Goal: Task Accomplishment & Management: Manage account settings

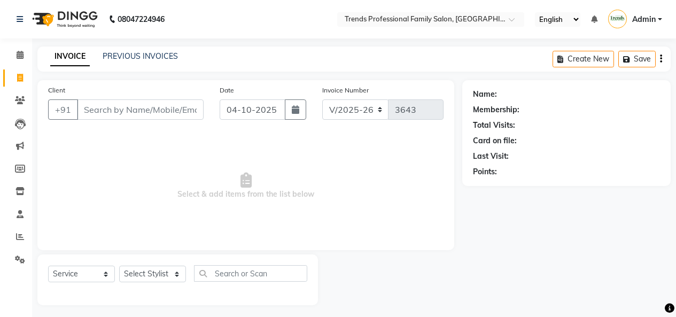
select select "7345"
select select "service"
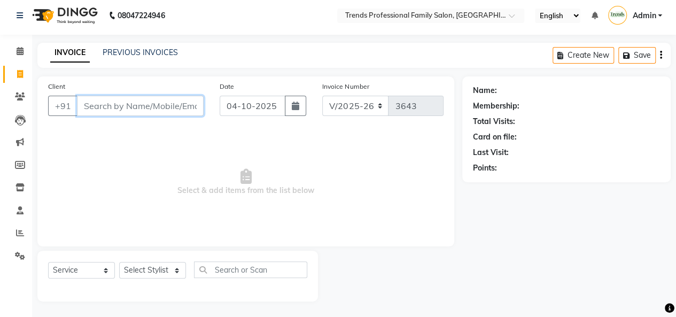
click at [141, 102] on input "Client" at bounding box center [140, 106] width 127 height 20
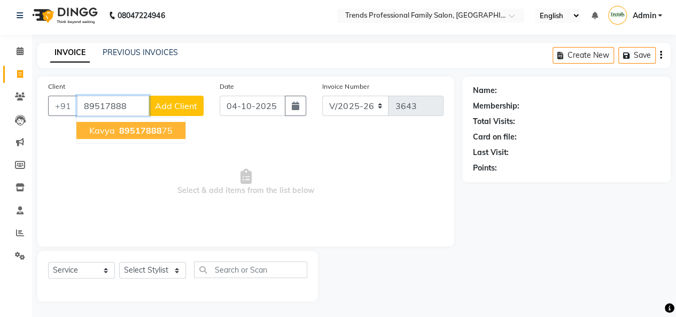
click at [119, 130] on span "89517888" at bounding box center [140, 130] width 43 height 11
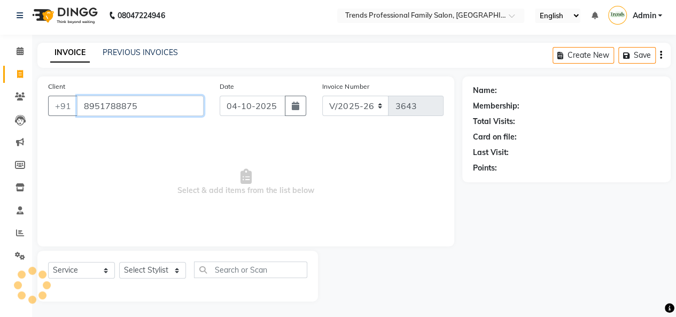
type input "8951788875"
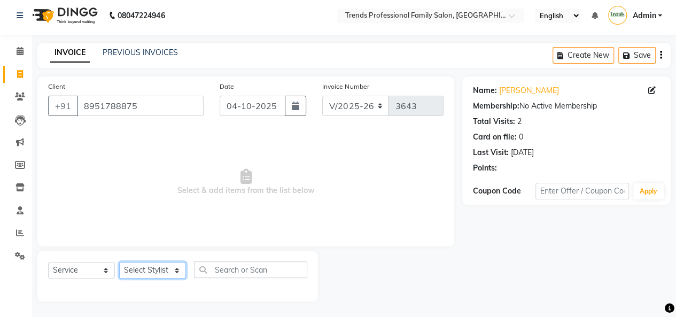
click at [143, 272] on select "Select Stylist AVANTHIKA [PERSON_NAME] [PERSON_NAME] [PERSON_NAME] RUSTHAM [PER…" at bounding box center [152, 270] width 67 height 17
select select "92542"
click at [119, 262] on select "Select Stylist AVANTHIKA [PERSON_NAME] [PERSON_NAME] [PERSON_NAME] RUSTHAM [PER…" at bounding box center [152, 270] width 67 height 17
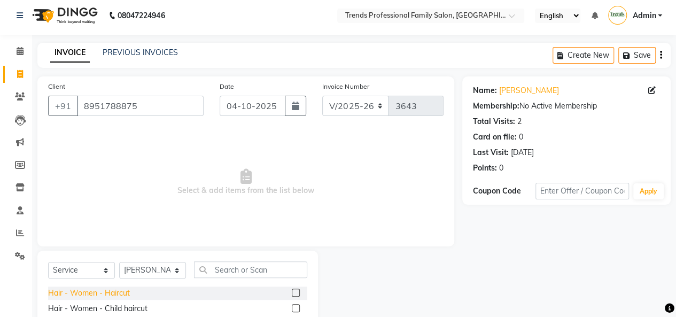
click at [80, 292] on div "Hair - Women - Haircut" at bounding box center [89, 293] width 82 height 11
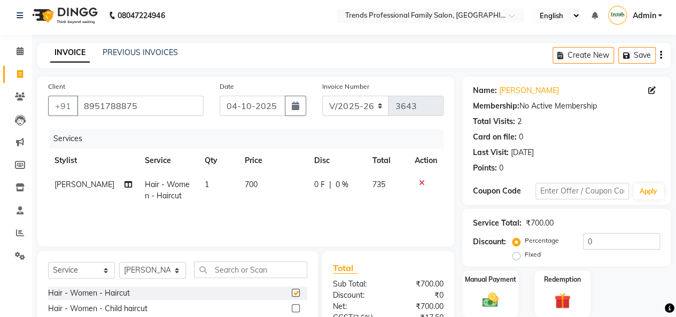
checkbox input "false"
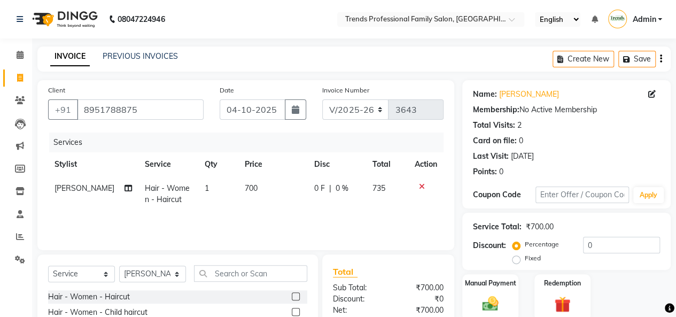
click at [661, 59] on icon "button" at bounding box center [661, 59] width 2 height 1
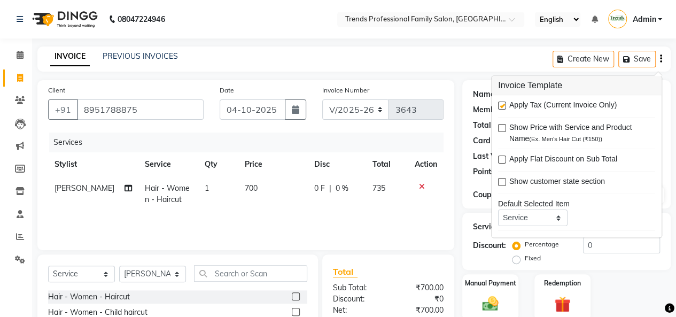
click at [442, 59] on div "INVOICE PREVIOUS INVOICES Create New Save" at bounding box center [353, 58] width 633 height 25
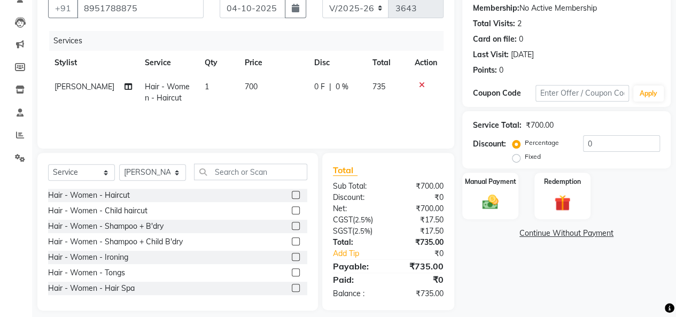
scroll to position [111, 0]
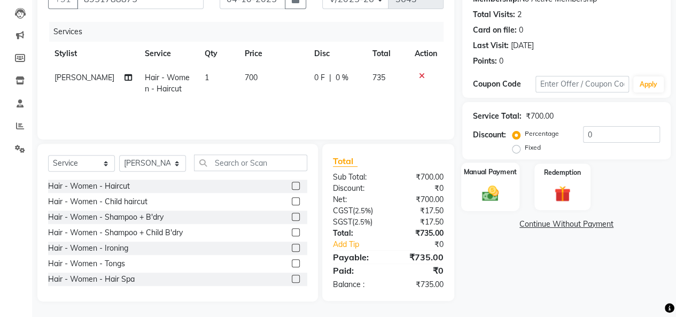
click at [495, 188] on img at bounding box center [490, 192] width 27 height 19
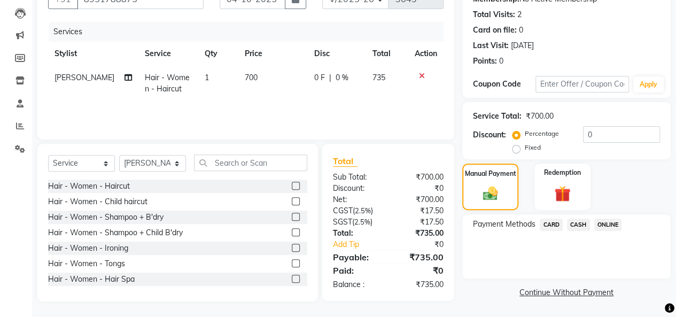
click at [607, 219] on span "ONLINE" at bounding box center [608, 225] width 28 height 12
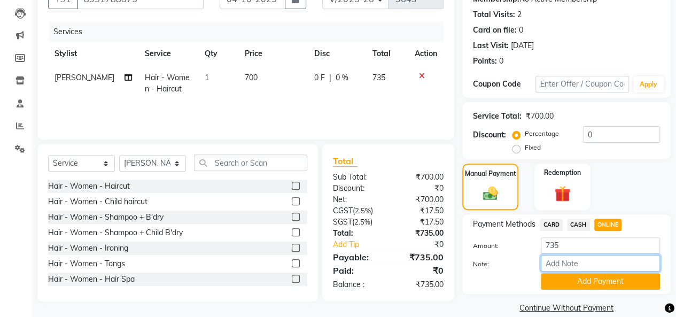
click at [568, 263] on input "Note:" at bounding box center [600, 263] width 119 height 17
type input "THANK YOU VISIT AGAIN"
click at [568, 277] on button "Add Payment" at bounding box center [600, 281] width 119 height 17
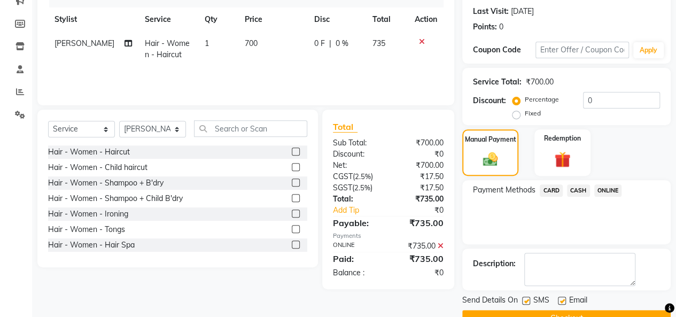
scroll to position [169, 0]
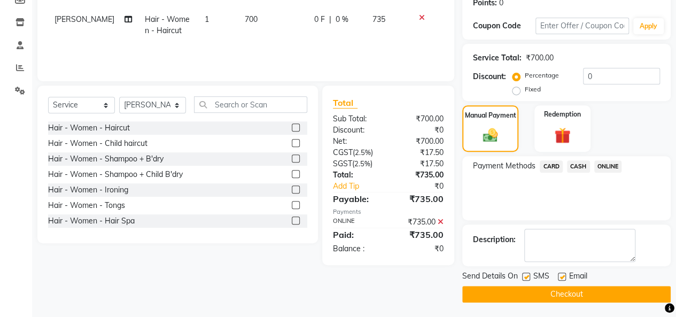
click at [562, 274] on label at bounding box center [562, 277] width 8 height 8
click at [562, 274] on input "checkbox" at bounding box center [561, 277] width 7 height 7
checkbox input "false"
click at [574, 298] on button "Checkout" at bounding box center [566, 294] width 208 height 17
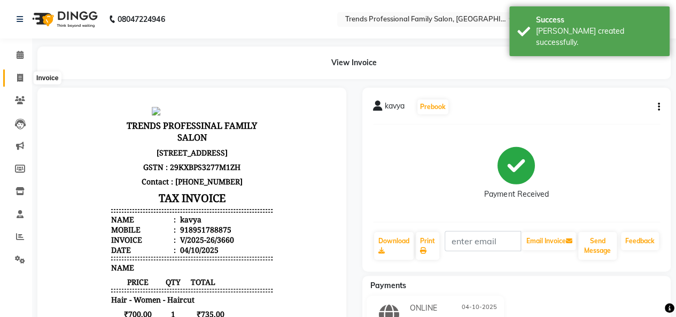
click at [23, 76] on span at bounding box center [20, 78] width 19 height 12
select select "service"
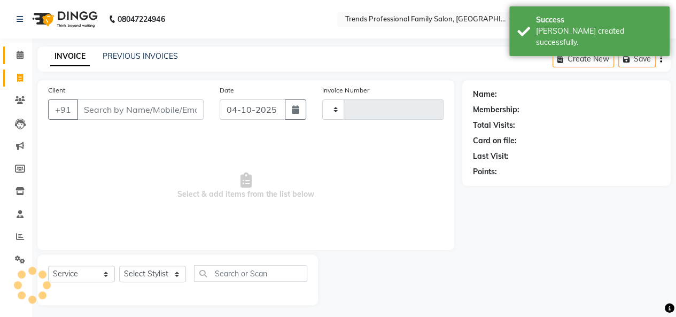
scroll to position [4, 0]
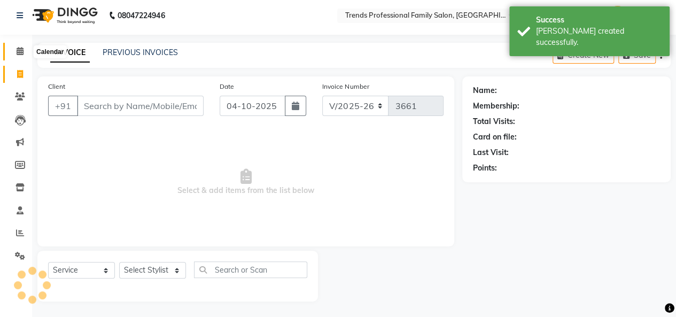
click at [20, 50] on icon at bounding box center [20, 51] width 7 height 8
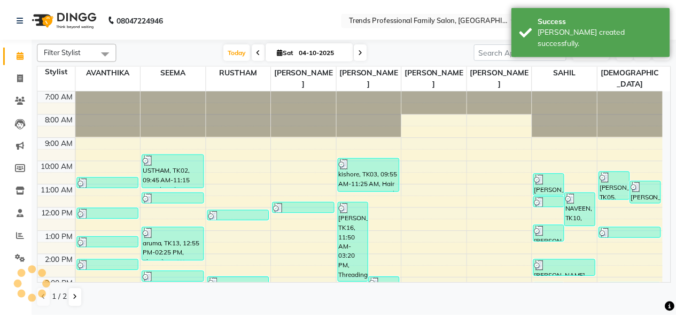
scroll to position [168, 0]
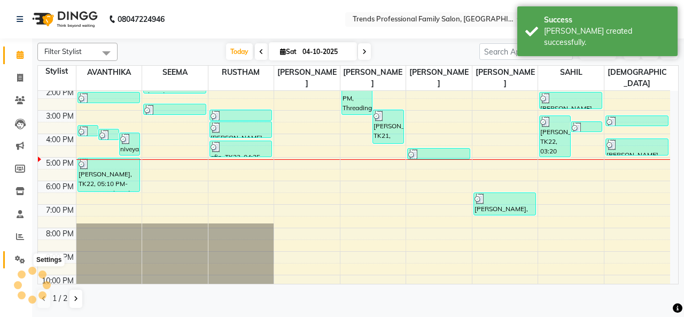
click at [18, 258] on icon at bounding box center [20, 259] width 10 height 8
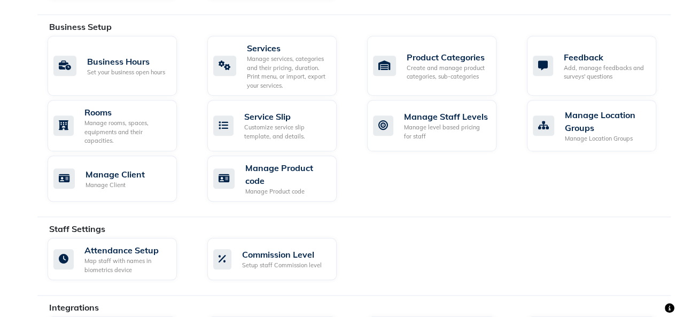
scroll to position [423, 0]
click at [297, 72] on div "Manage services, categories and their pricing, duration. Print menu, or import,…" at bounding box center [287, 72] width 81 height 35
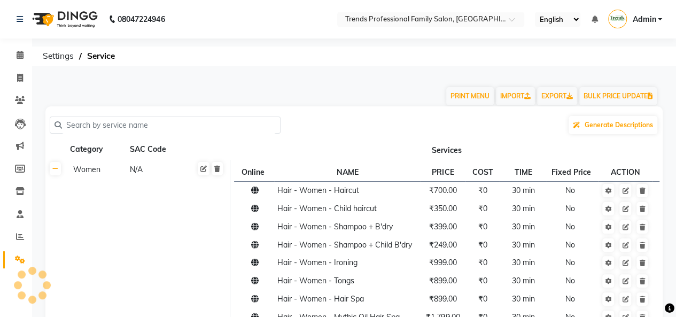
click at [120, 119] on input "text" at bounding box center [169, 125] width 214 height 17
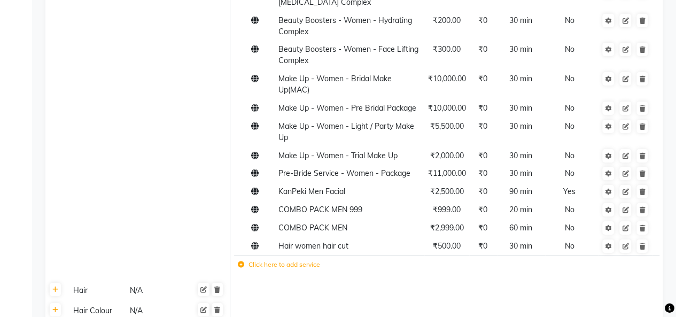
scroll to position [3763, 0]
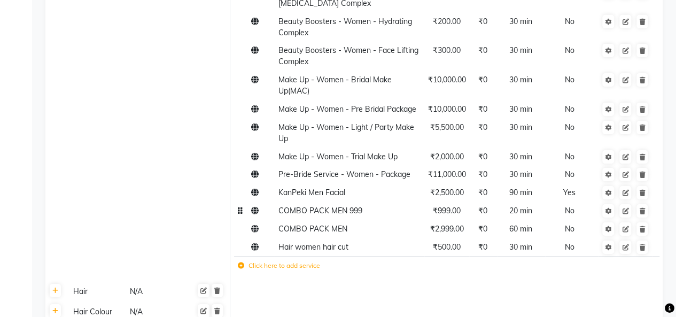
type input "MEN"
click at [342, 202] on td "COMBO PACK MEN 999" at bounding box center [350, 211] width 150 height 18
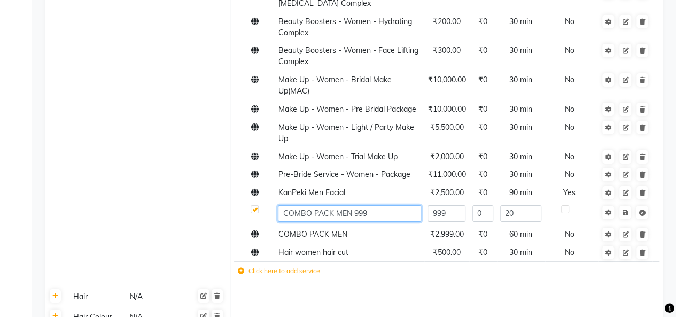
click at [377, 205] on input "COMBO PACK MEN 999" at bounding box center [349, 213] width 143 height 17
type input "COMBO PACK MEN 999"
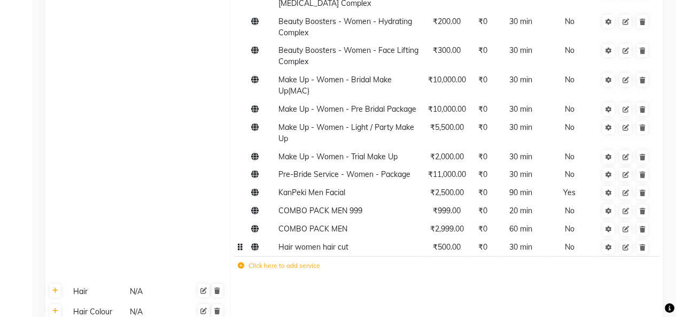
click at [451, 242] on span "₹500.00" at bounding box center [447, 247] width 28 height 10
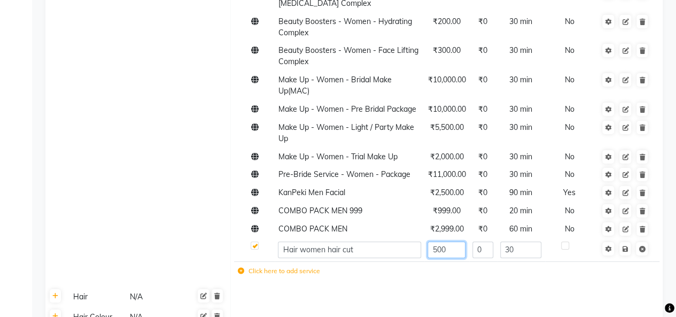
click at [449, 242] on input "500" at bounding box center [447, 250] width 38 height 17
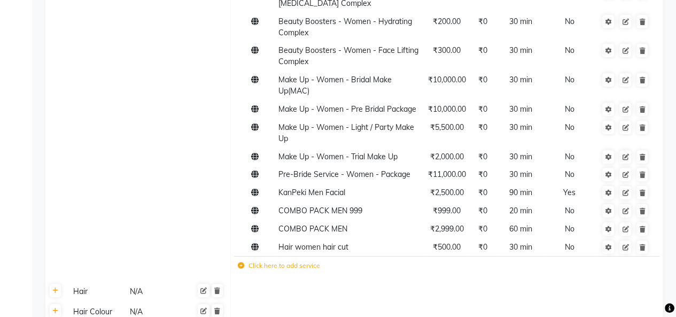
click at [466, 282] on td at bounding box center [447, 292] width 432 height 20
click at [643, 241] on link at bounding box center [642, 247] width 11 height 13
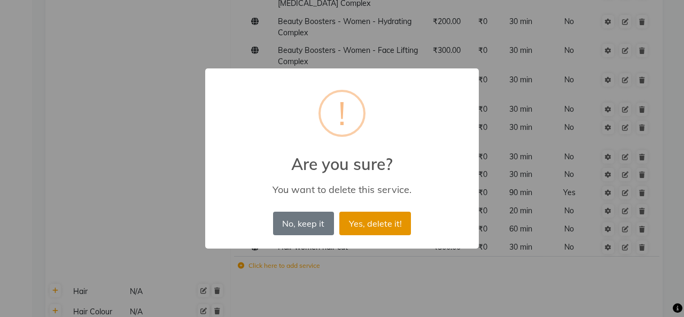
click at [367, 219] on button "Yes, delete it!" at bounding box center [375, 224] width 72 height 24
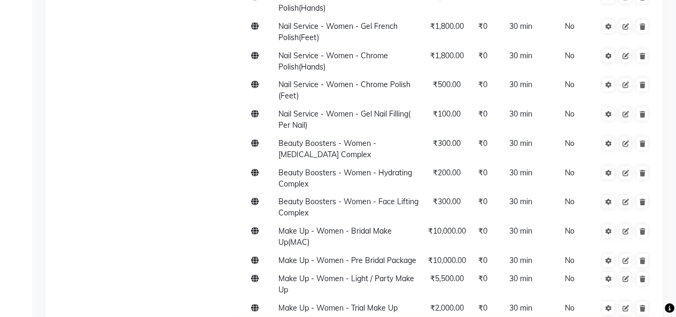
scroll to position [3615, 0]
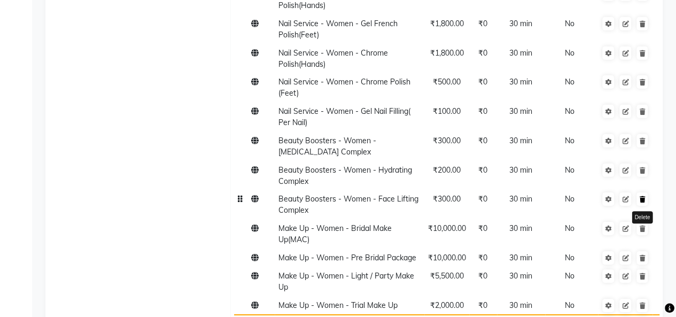
click at [644, 196] on icon at bounding box center [642, 199] width 6 height 6
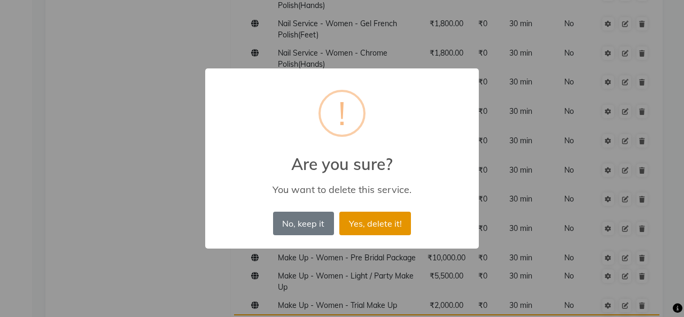
click at [379, 222] on button "Yes, delete it!" at bounding box center [375, 224] width 72 height 24
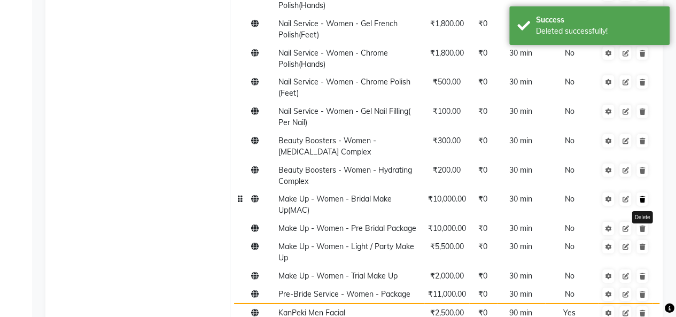
click at [641, 196] on icon at bounding box center [642, 199] width 6 height 6
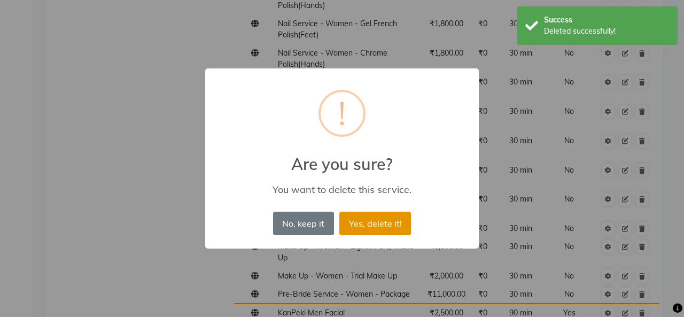
click at [386, 225] on button "Yes, delete it!" at bounding box center [375, 224] width 72 height 24
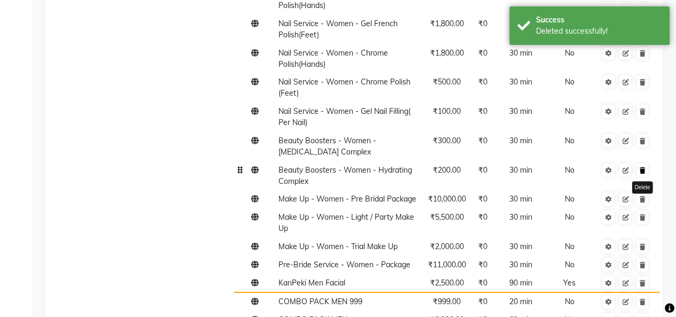
click at [645, 167] on icon at bounding box center [642, 170] width 6 height 6
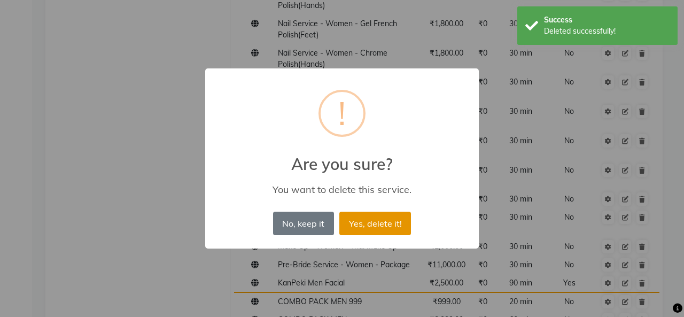
click at [384, 222] on button "Yes, delete it!" at bounding box center [375, 224] width 72 height 24
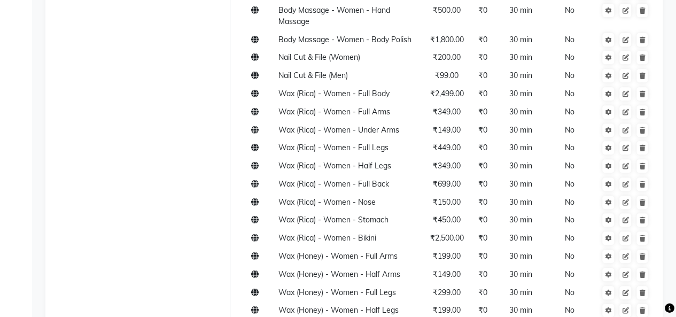
scroll to position [2236, 0]
click at [449, 107] on span "₹349.00" at bounding box center [447, 112] width 28 height 10
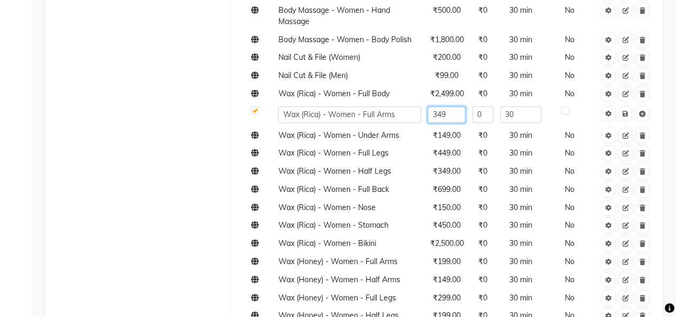
click at [458, 106] on input "349" at bounding box center [447, 114] width 38 height 17
type input "3"
type input "550"
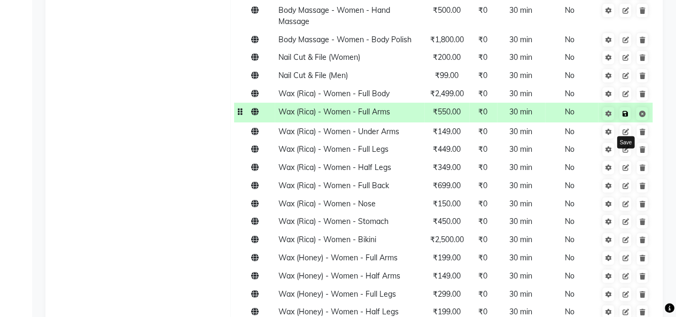
click at [625, 107] on link at bounding box center [624, 113] width 11 height 13
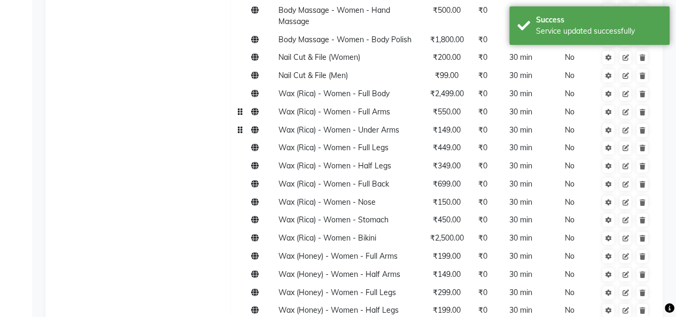
click at [453, 125] on span "₹149.00" at bounding box center [447, 130] width 28 height 10
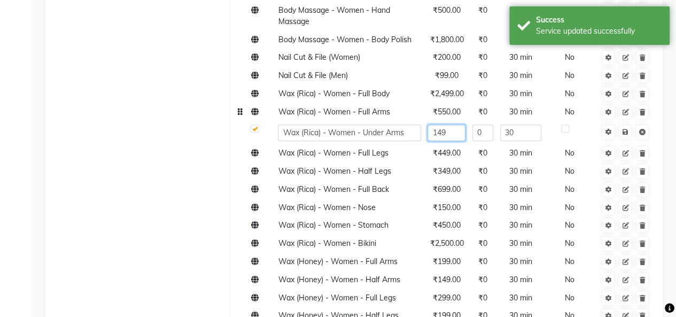
click at [454, 125] on input "149" at bounding box center [447, 133] width 38 height 17
type input "1"
type input "200"
click at [625, 129] on icon at bounding box center [625, 132] width 6 height 6
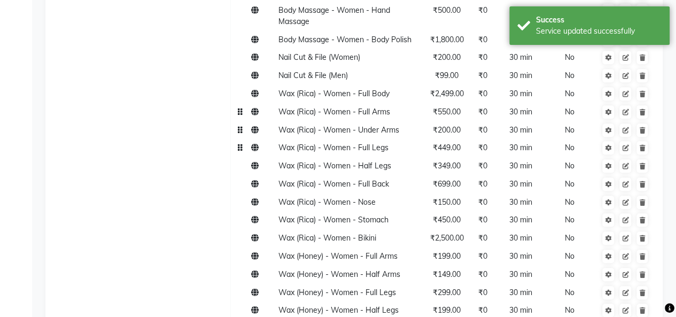
click at [445, 144] on td "₹449.00" at bounding box center [446, 148] width 45 height 18
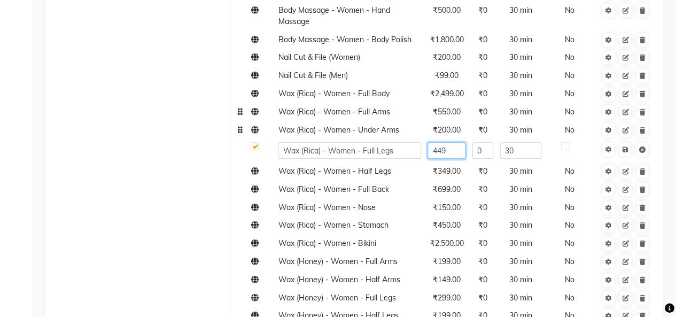
click at [451, 142] on input "449" at bounding box center [447, 150] width 38 height 17
type input "4"
type input "700"
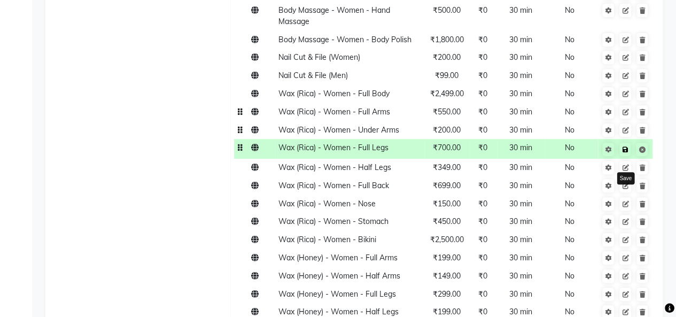
click at [625, 146] on icon at bounding box center [625, 149] width 6 height 6
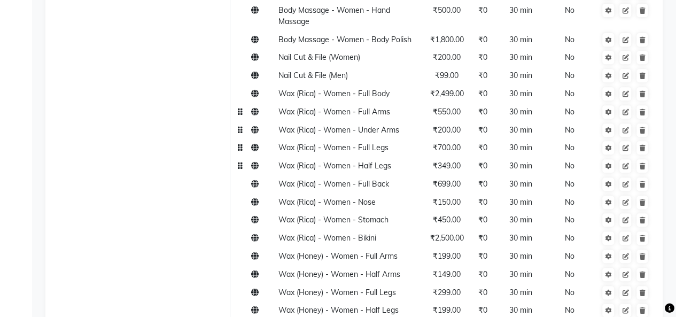
click at [450, 161] on span "₹349.00" at bounding box center [447, 166] width 28 height 10
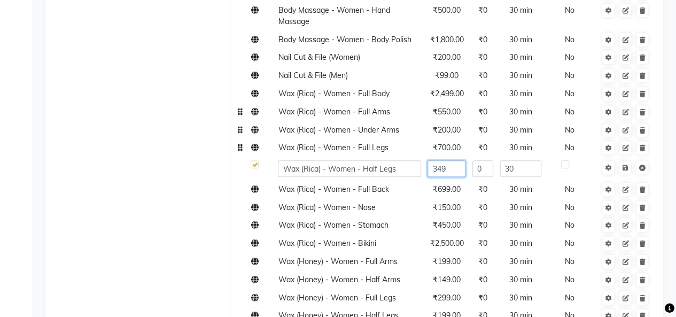
click at [455, 160] on input "349" at bounding box center [447, 168] width 38 height 17
type input "3"
type input "450"
click at [626, 165] on icon at bounding box center [625, 168] width 6 height 6
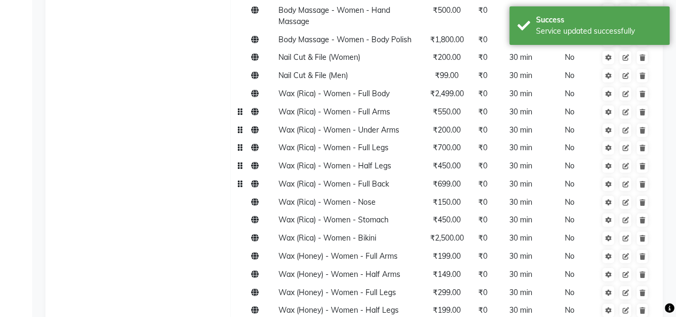
click at [451, 179] on span "₹699.00" at bounding box center [447, 184] width 28 height 10
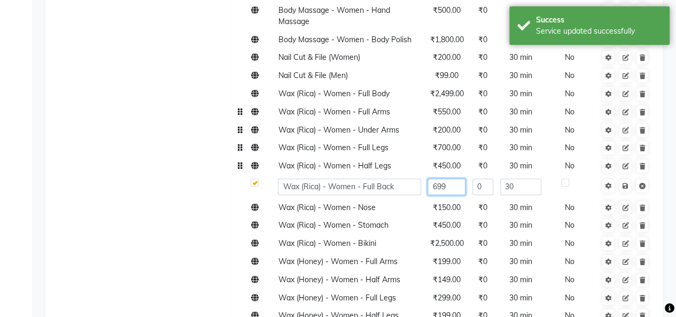
click at [447, 179] on input "699" at bounding box center [447, 187] width 38 height 17
type input "6"
type input "1100"
click at [626, 183] on icon at bounding box center [625, 186] width 6 height 6
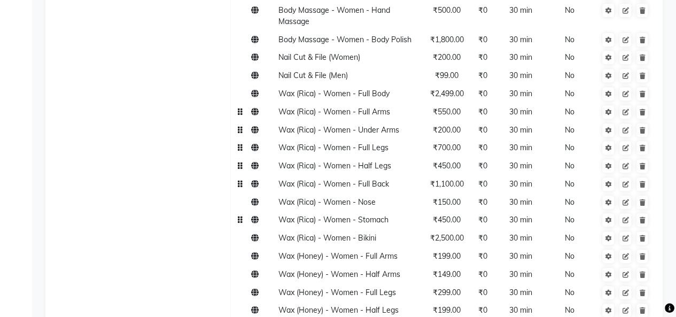
click at [445, 215] on span "₹450.00" at bounding box center [447, 220] width 28 height 10
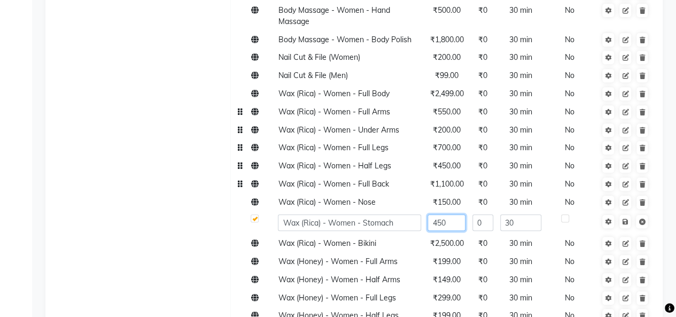
click at [450, 214] on input "450" at bounding box center [447, 222] width 38 height 17
type input "4"
type input "650"
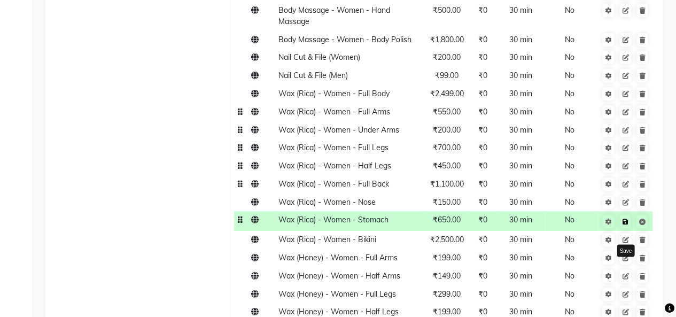
click at [625, 219] on icon at bounding box center [625, 222] width 6 height 6
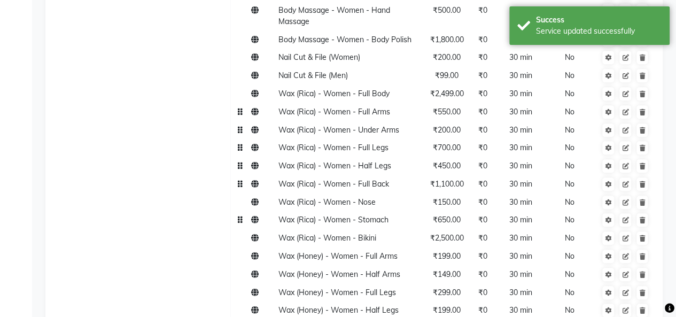
scroll to position [2296, 0]
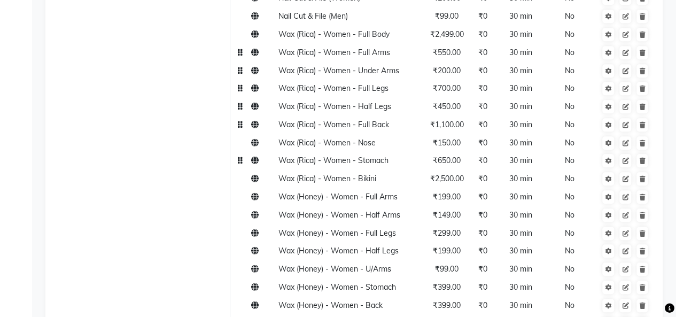
click at [445, 156] on span "₹650.00" at bounding box center [447, 161] width 28 height 10
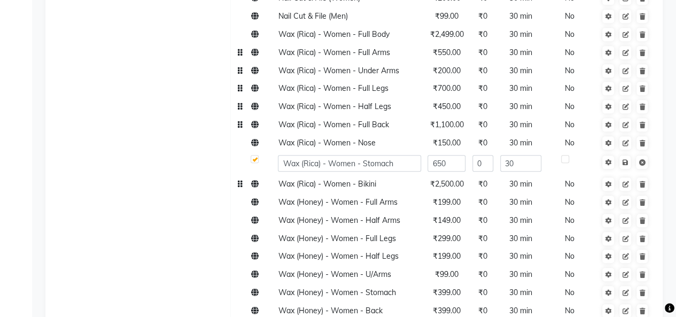
click at [452, 179] on span "₹2,500.00" at bounding box center [447, 184] width 34 height 10
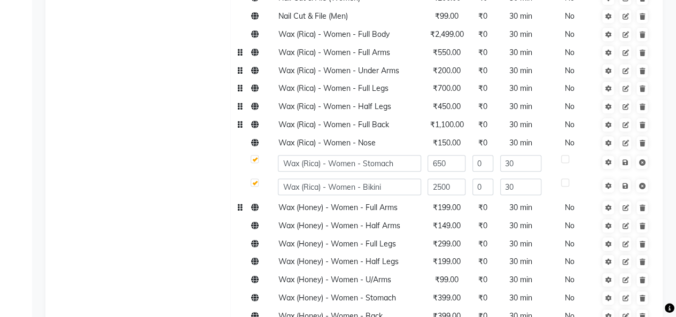
click at [443, 204] on td "₹199.00" at bounding box center [446, 208] width 45 height 18
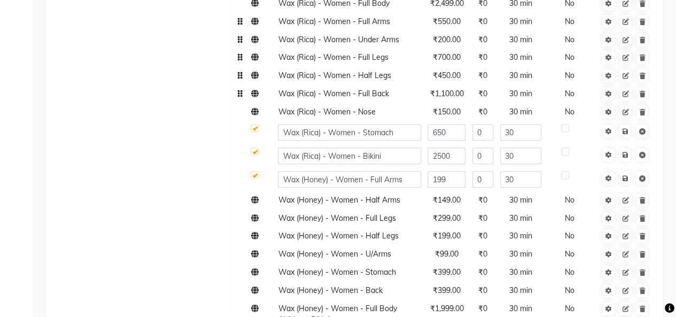
scroll to position [2332, 0]
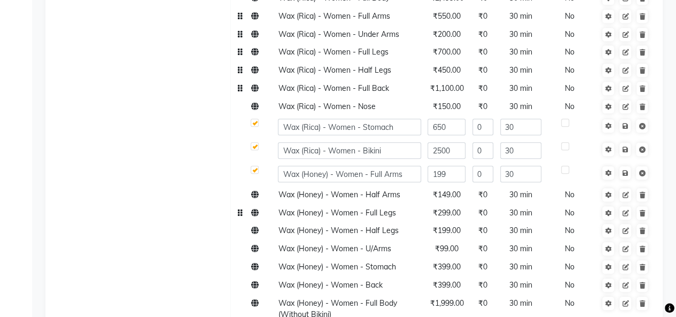
click at [451, 207] on td "₹299.00" at bounding box center [446, 213] width 45 height 18
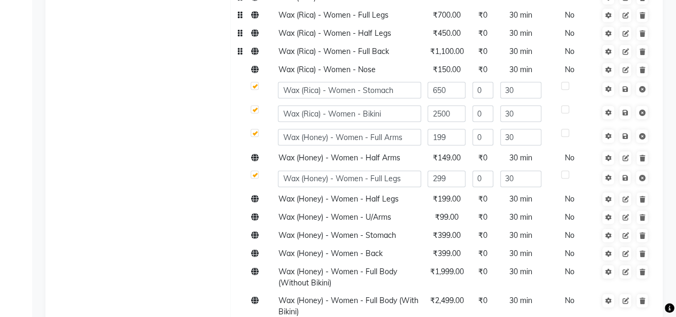
scroll to position [2402, 0]
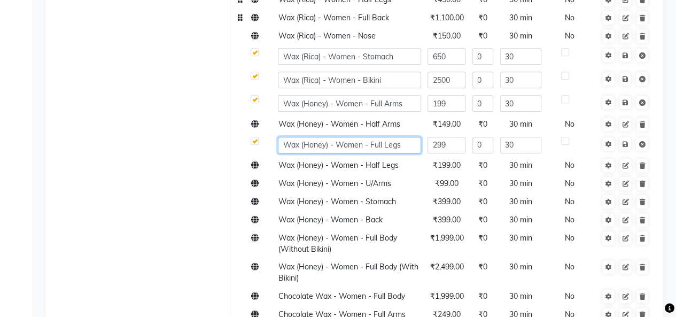
click at [368, 137] on input "Wax (Honey) - Women - Full Legs" at bounding box center [349, 145] width 143 height 17
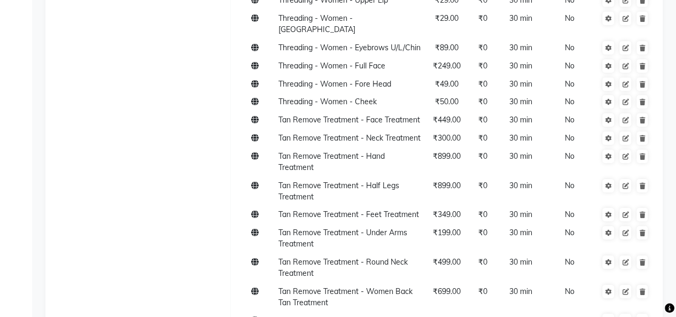
scroll to position [1709, 0]
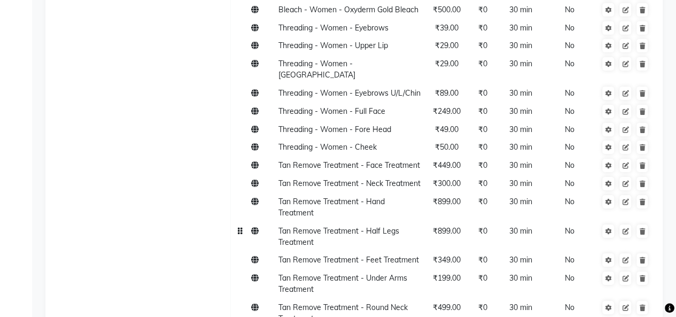
click at [454, 226] on span "₹899.00" at bounding box center [447, 231] width 28 height 10
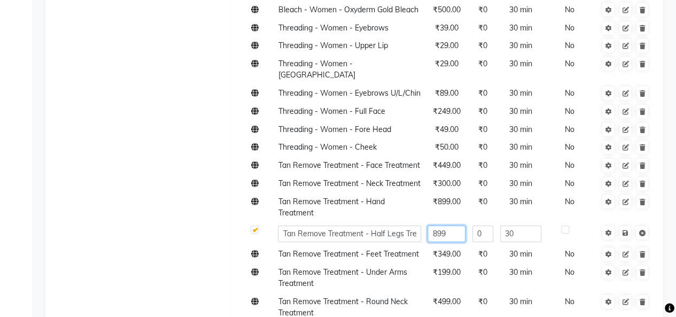
click at [454, 226] on input "899" at bounding box center [447, 234] width 38 height 17
type input "8"
type input "1100"
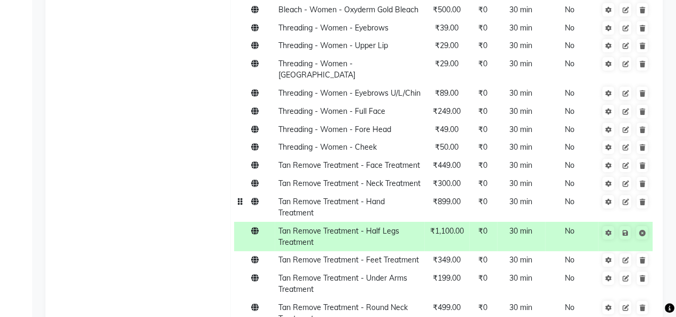
click at [450, 197] on span "₹899.00" at bounding box center [447, 202] width 28 height 10
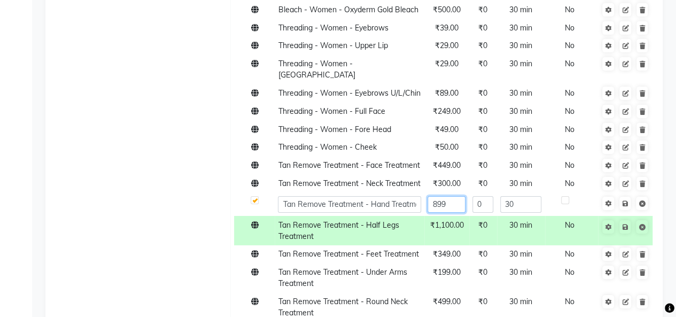
click at [459, 196] on input "899" at bounding box center [447, 204] width 38 height 17
type input "8"
type input "1160"
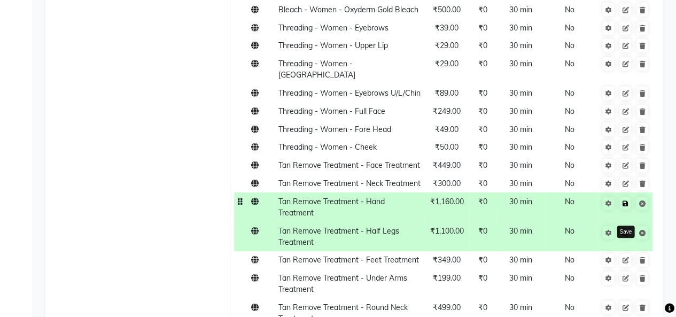
click at [622, 200] on icon at bounding box center [625, 203] width 6 height 6
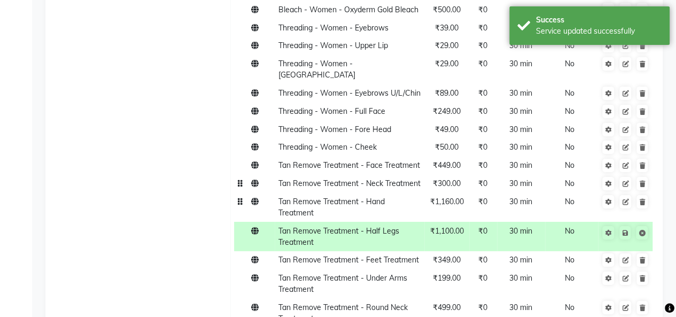
click at [449, 179] on span "₹300.00" at bounding box center [447, 184] width 28 height 10
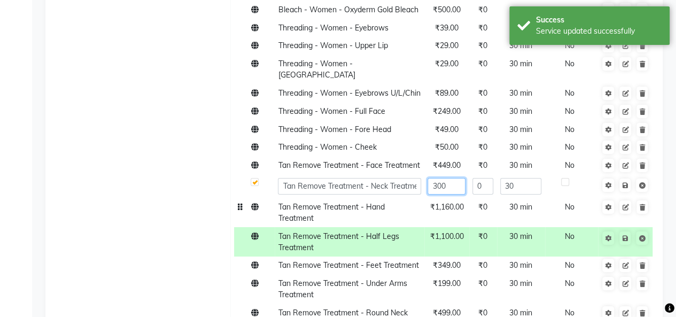
click at [447, 178] on input "300" at bounding box center [447, 186] width 38 height 17
type input "350"
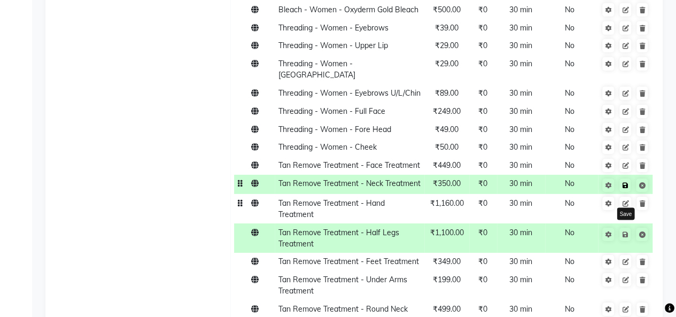
click at [625, 182] on icon at bounding box center [625, 185] width 6 height 6
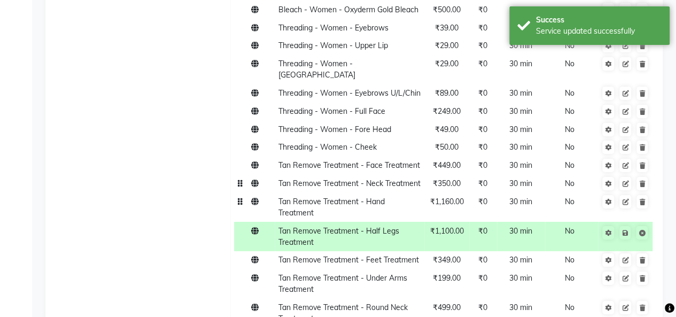
click at [452, 196] on td "₹1,160.00" at bounding box center [446, 206] width 45 height 29
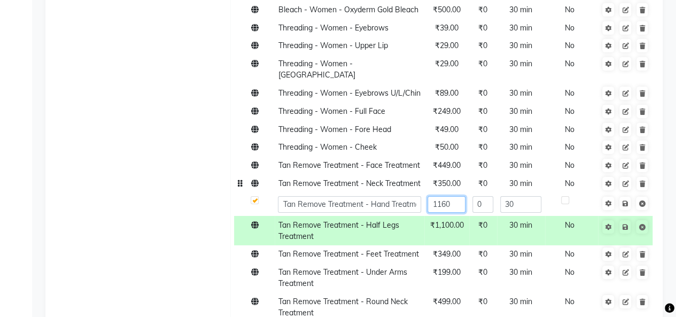
click at [455, 196] on input "1160" at bounding box center [447, 204] width 38 height 17
type input "1"
click at [449, 197] on input "text" at bounding box center [447, 204] width 38 height 17
type input "1100"
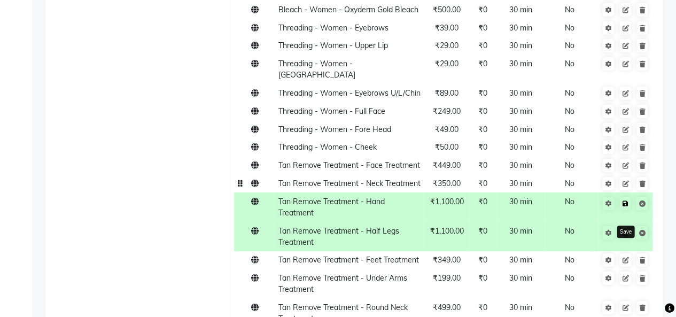
click at [626, 200] on icon at bounding box center [625, 203] width 6 height 6
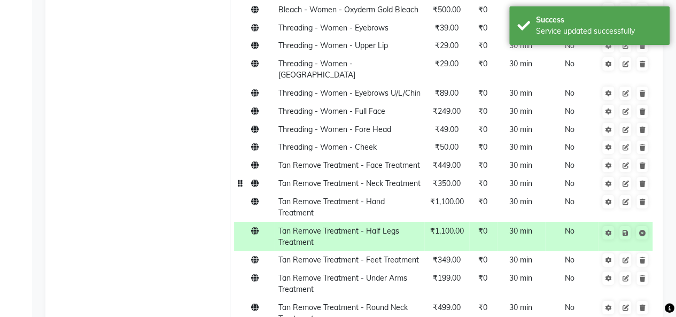
click at [454, 179] on span "₹350.00" at bounding box center [447, 184] width 28 height 10
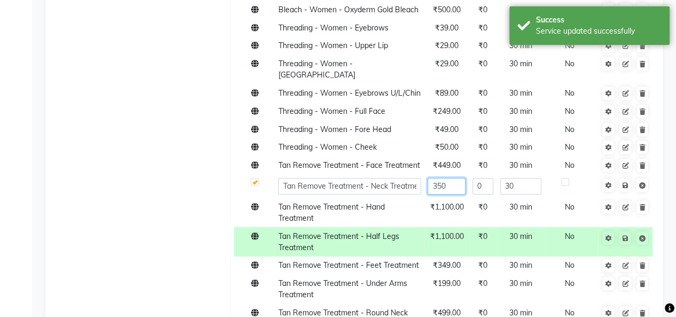
click at [458, 178] on input "350" at bounding box center [447, 186] width 38 height 17
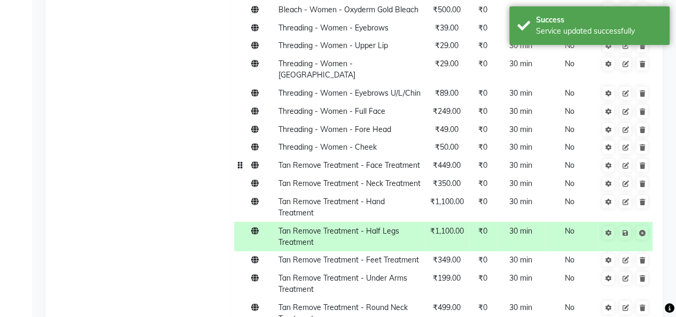
click at [447, 160] on span "₹449.00" at bounding box center [447, 165] width 28 height 10
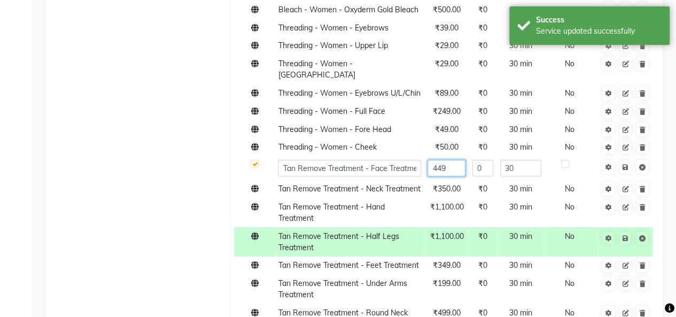
click at [455, 160] on input "449" at bounding box center [447, 168] width 38 height 17
type input "4"
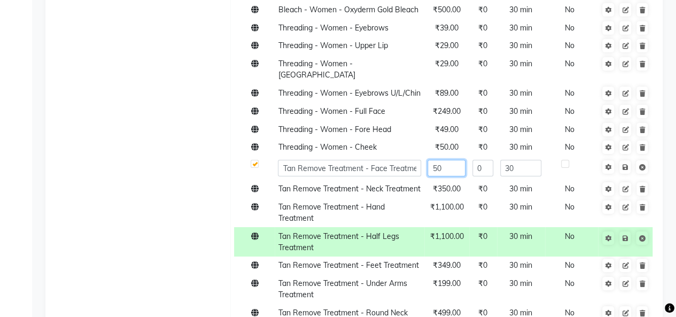
type input "500"
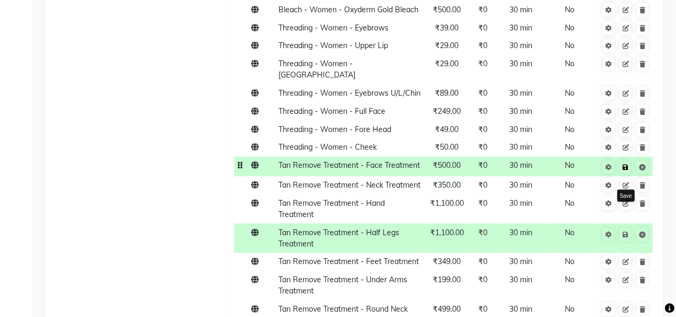
click at [623, 164] on icon at bounding box center [625, 167] width 6 height 6
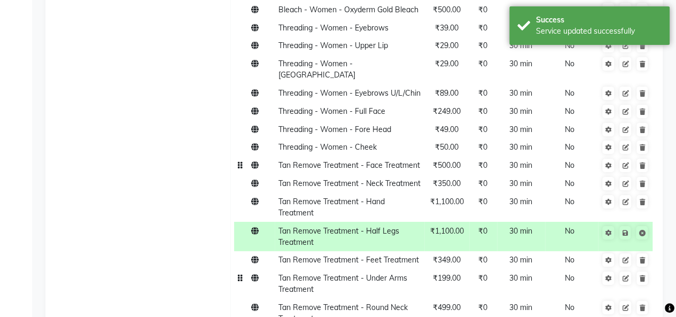
click at [444, 273] on span "₹199.00" at bounding box center [447, 278] width 28 height 10
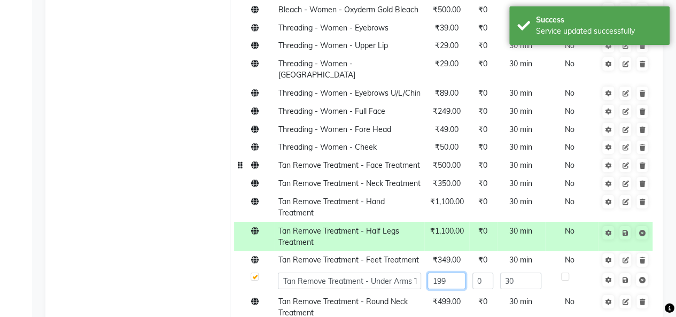
click at [454, 273] on input "199" at bounding box center [447, 281] width 38 height 17
type input "1"
type input "250"
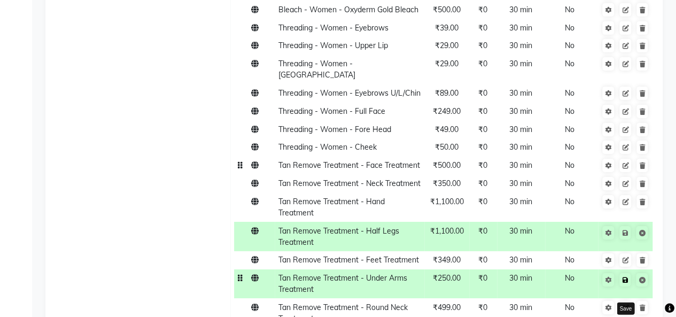
click at [627, 273] on link at bounding box center [624, 279] width 11 height 13
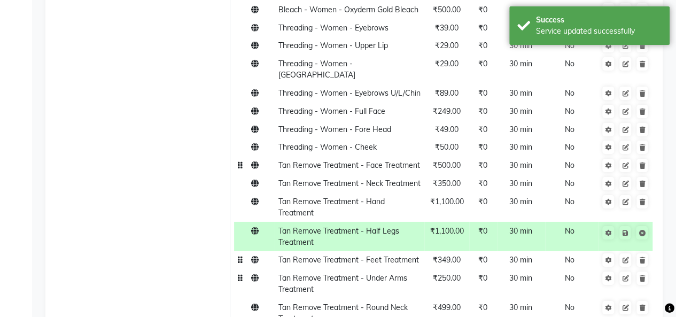
click at [439, 255] on span "₹349.00" at bounding box center [447, 260] width 28 height 10
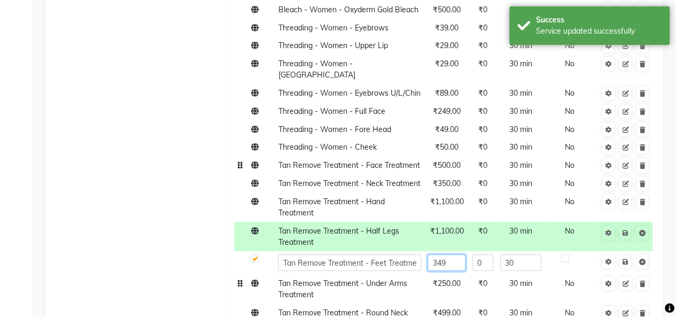
click at [452, 254] on input "349" at bounding box center [447, 262] width 38 height 17
type input "3"
type input "500"
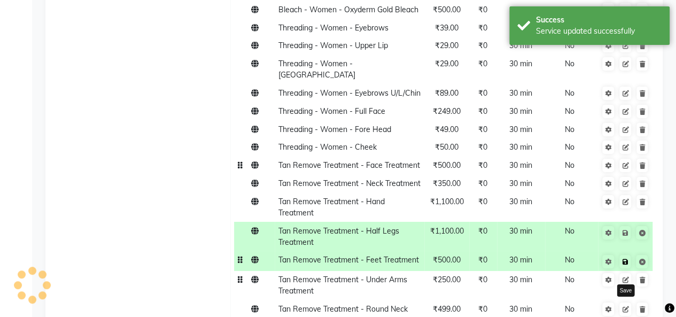
click at [623, 259] on icon at bounding box center [625, 262] width 6 height 6
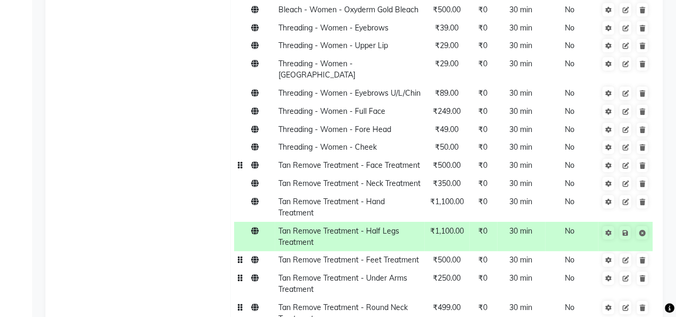
click at [359, 301] on td "Tan Remove Treatment - Round Neck Treatment" at bounding box center [350, 312] width 150 height 29
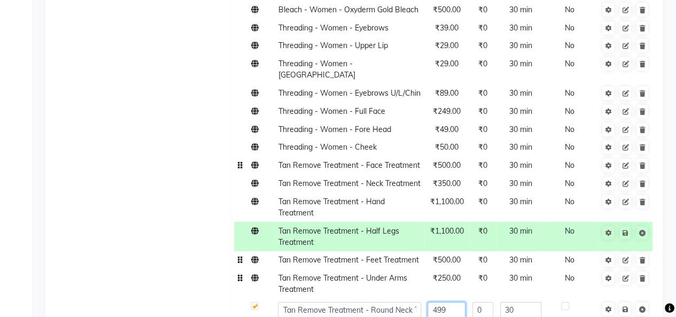
click at [447, 302] on input "499" at bounding box center [447, 310] width 38 height 17
type input "4"
type input "5"
type input "650"
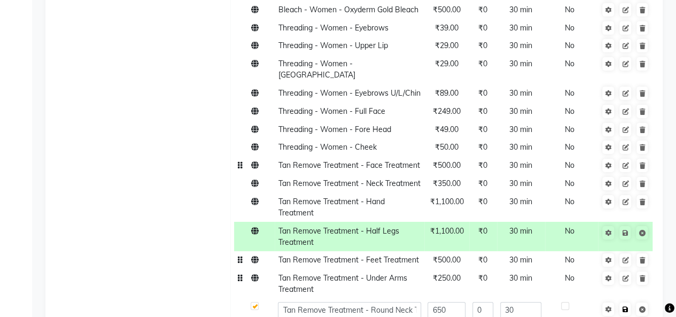
click at [625, 306] on icon at bounding box center [625, 309] width 6 height 6
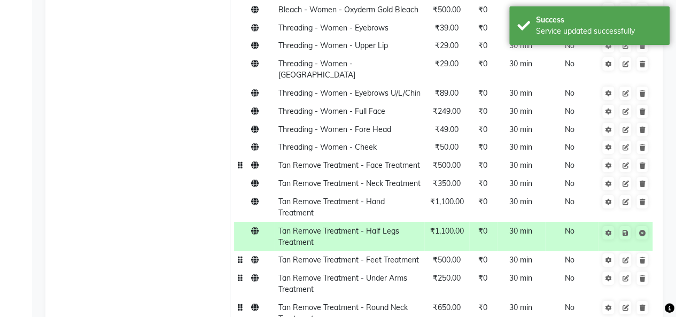
click at [443, 255] on td "₹500.00" at bounding box center [446, 260] width 45 height 18
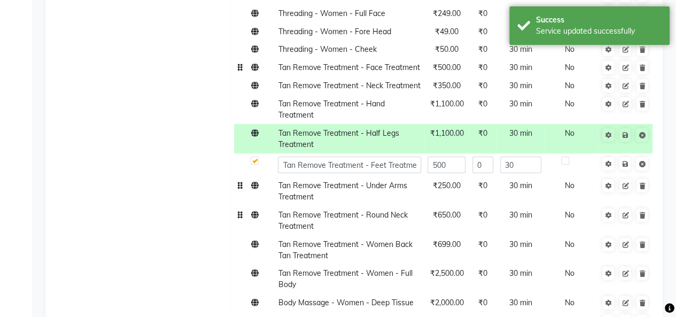
scroll to position [1810, 0]
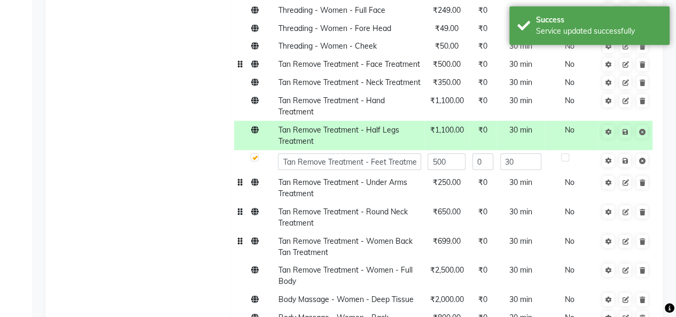
click at [448, 236] on span "₹699.00" at bounding box center [447, 241] width 28 height 10
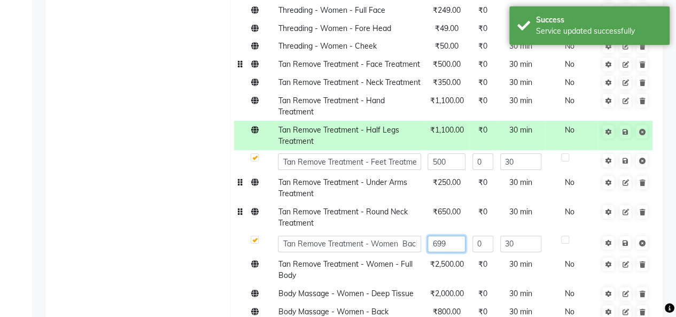
click at [453, 236] on input "699" at bounding box center [447, 244] width 38 height 17
type input "6"
type input "850"
click at [626, 240] on icon at bounding box center [625, 243] width 6 height 6
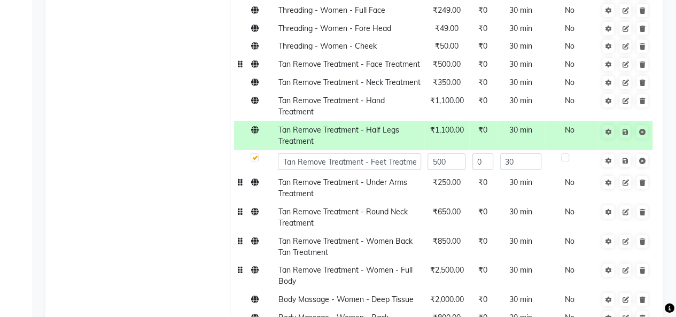
click at [450, 266] on td "₹2,500.00" at bounding box center [446, 275] width 45 height 29
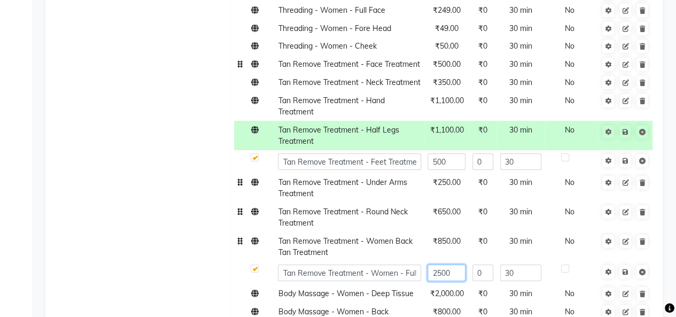
click at [451, 265] on input "2500" at bounding box center [447, 273] width 38 height 17
type input "2"
type input "3300"
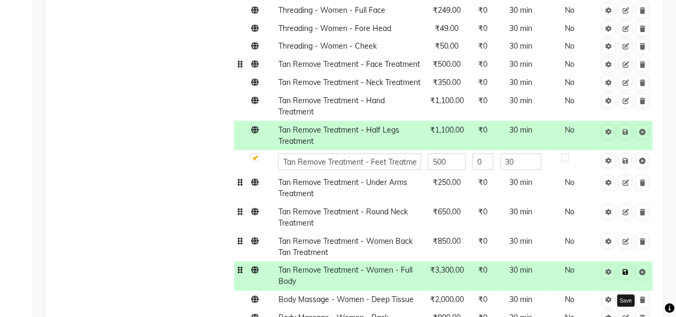
click at [623, 269] on icon at bounding box center [625, 272] width 6 height 6
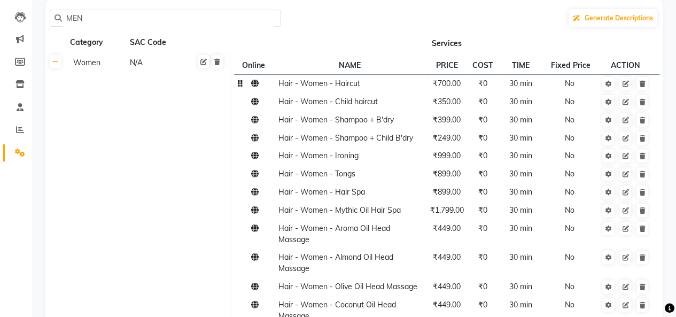
scroll to position [0, 0]
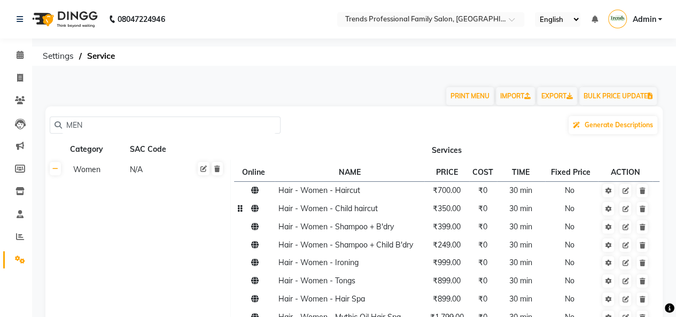
click at [454, 212] on span "₹350.00" at bounding box center [447, 209] width 28 height 10
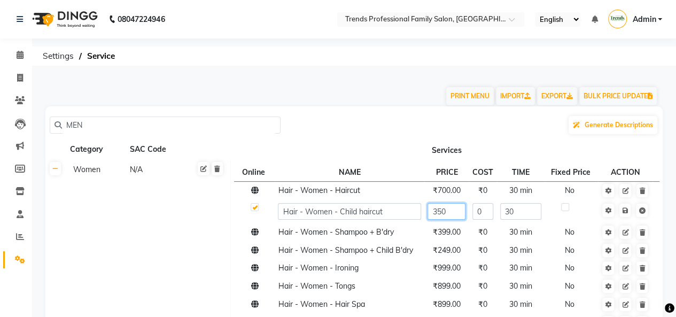
click at [453, 212] on input "350" at bounding box center [447, 211] width 38 height 17
type input "3"
type input "5"
type input "4"
type input "450"
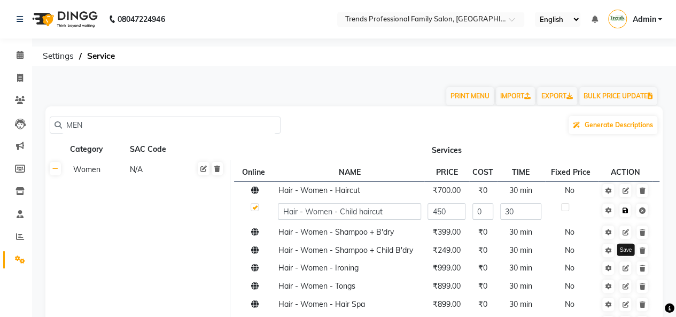
click at [624, 211] on icon at bounding box center [625, 210] width 6 height 6
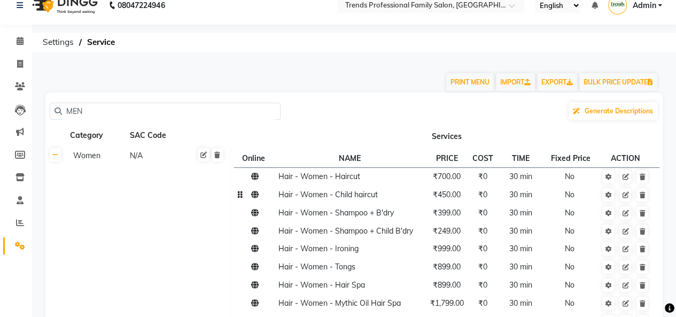
scroll to position [65, 0]
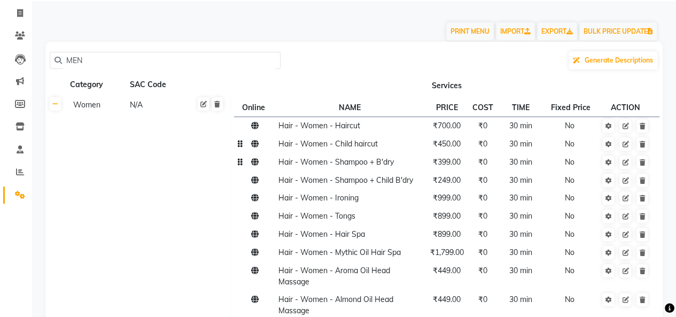
click at [443, 164] on span "₹399.00" at bounding box center [447, 162] width 28 height 10
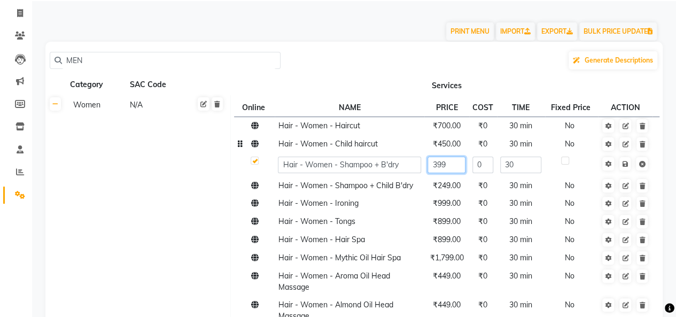
click at [451, 164] on input "399" at bounding box center [447, 165] width 38 height 17
type input "3"
type input "5"
type input "600"
click at [625, 164] on icon at bounding box center [625, 164] width 6 height 6
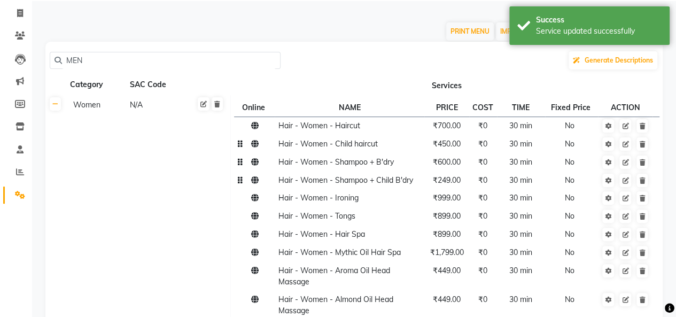
click at [454, 183] on span "₹249.00" at bounding box center [447, 180] width 28 height 10
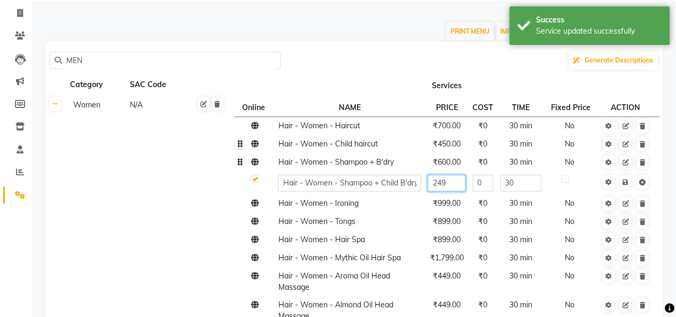
click at [453, 183] on input "249" at bounding box center [447, 183] width 38 height 17
type input "2"
type input "350"
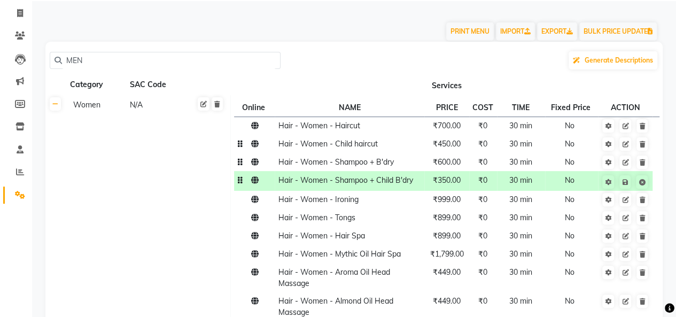
click at [397, 184] on td "Hair - Women - Shampoo + Child B'dry" at bounding box center [350, 181] width 150 height 20
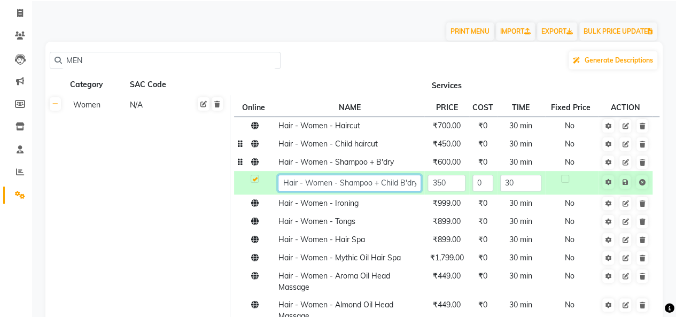
click at [414, 183] on input "Hair - Women - Shampoo + Child B'dry" at bounding box center [349, 183] width 143 height 17
click at [400, 182] on input "Hair - Women - Shampoo + Child B'dry" at bounding box center [349, 183] width 143 height 17
type input "Hair - Women - Shampoo +Kid B'dry"
click at [627, 185] on link at bounding box center [624, 181] width 11 height 13
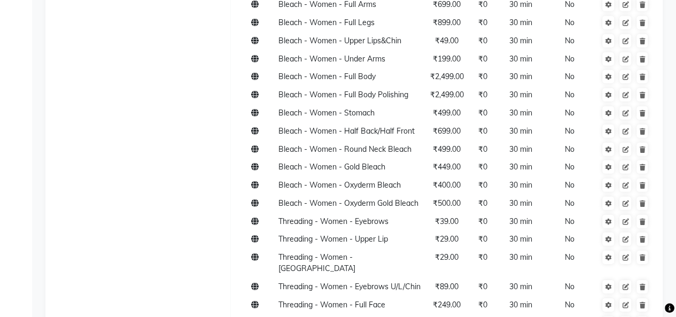
scroll to position [1538, 0]
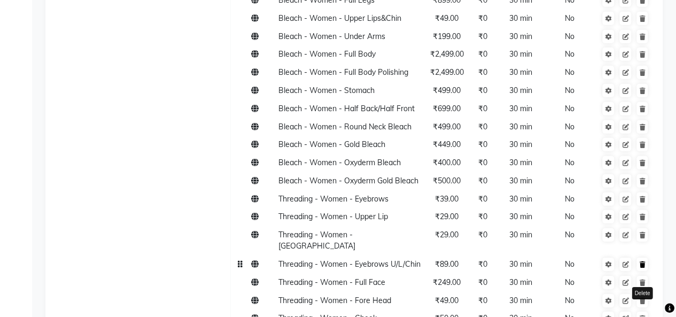
click at [643, 261] on icon at bounding box center [642, 264] width 6 height 6
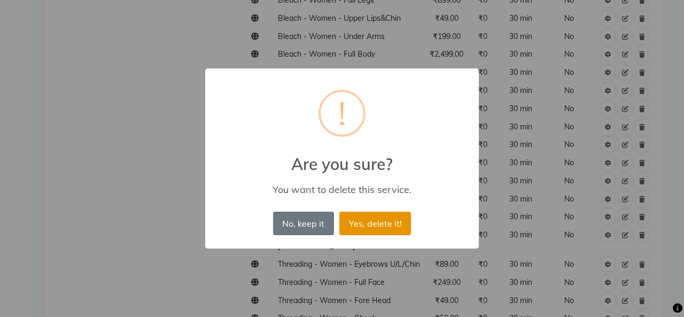
click at [369, 222] on button "Yes, delete it!" at bounding box center [375, 224] width 72 height 24
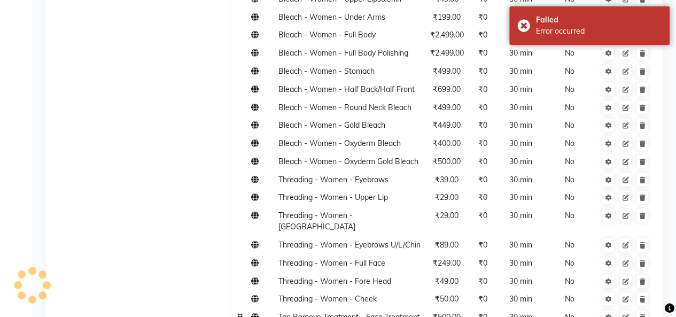
scroll to position [1623, 0]
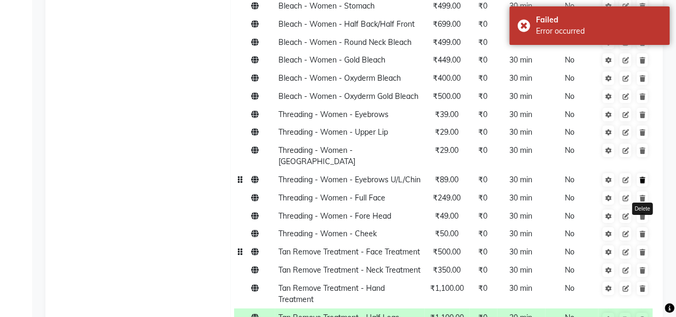
click at [642, 177] on icon at bounding box center [642, 180] width 6 height 6
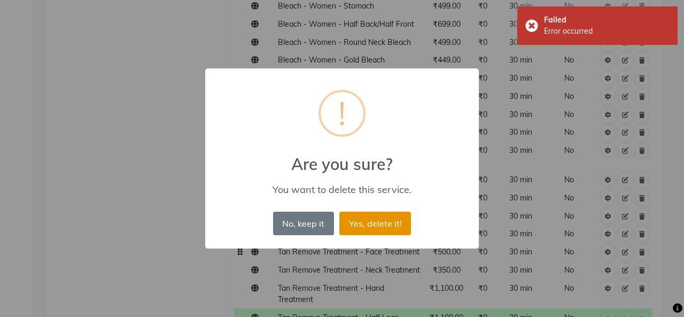
click at [365, 221] on button "Yes, delete it!" at bounding box center [375, 224] width 72 height 24
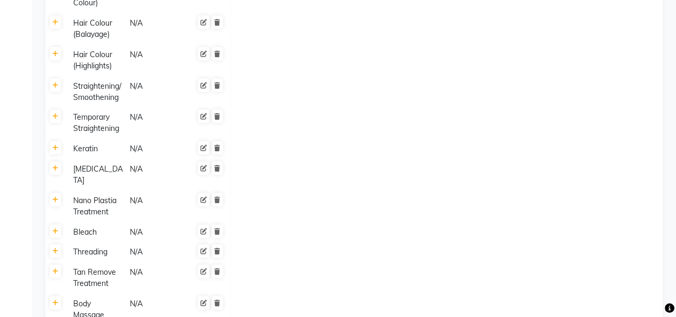
scroll to position [4376, 0]
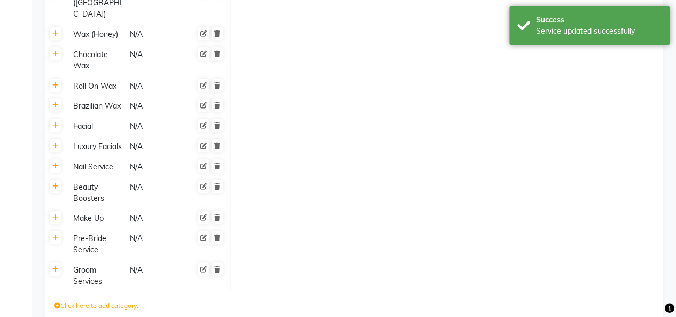
scroll to position [3802, 0]
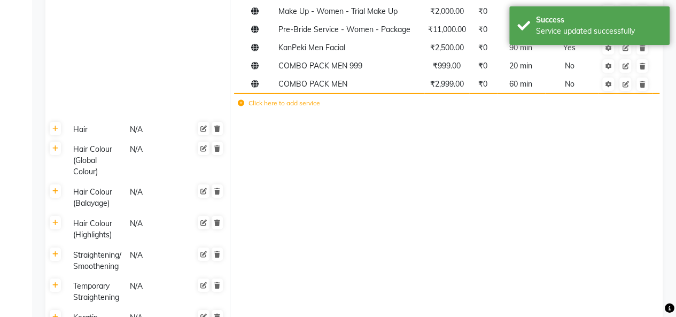
click at [95, 185] on div "Hair Colour (Balayage)" at bounding box center [96, 197] width 55 height 25
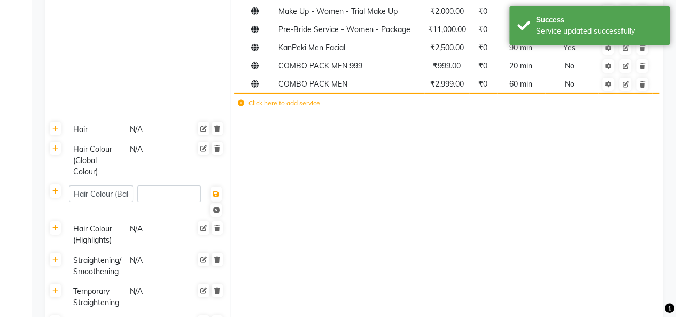
click at [90, 145] on div "Hair Colour (Global Colour)" at bounding box center [96, 161] width 55 height 36
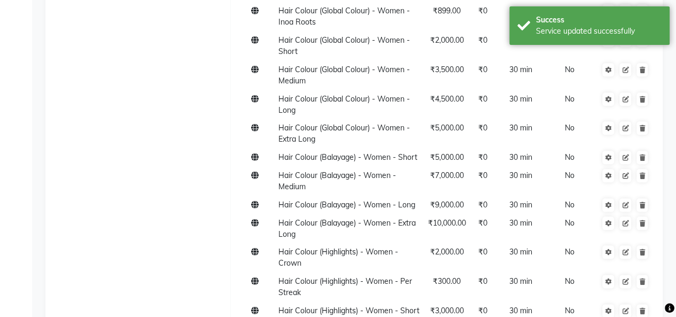
scroll to position [0, 0]
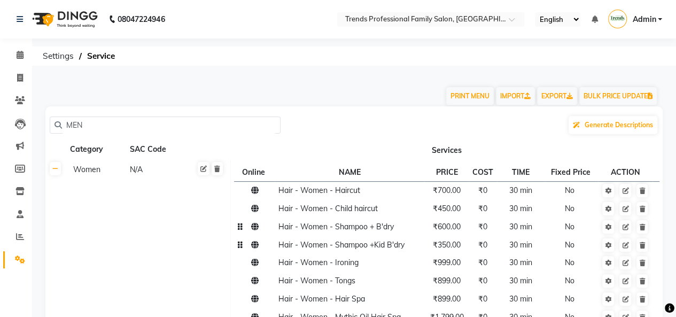
click at [90, 123] on input "MEN" at bounding box center [169, 125] width 214 height 17
type input "M"
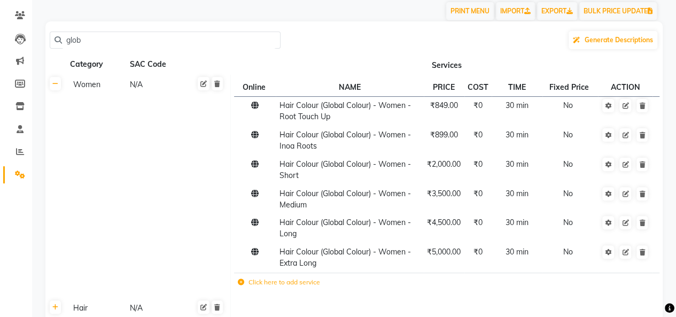
scroll to position [88, 0]
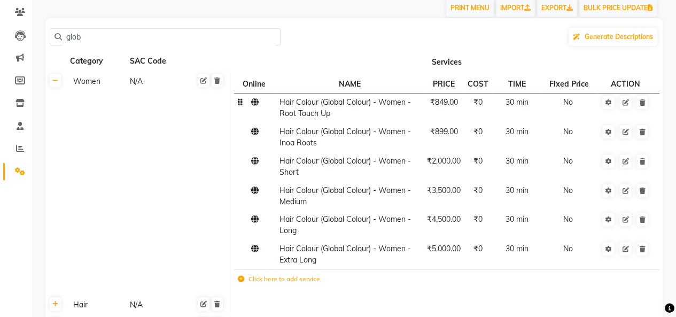
type input "glob"
click at [451, 103] on span "₹849.00" at bounding box center [444, 102] width 28 height 10
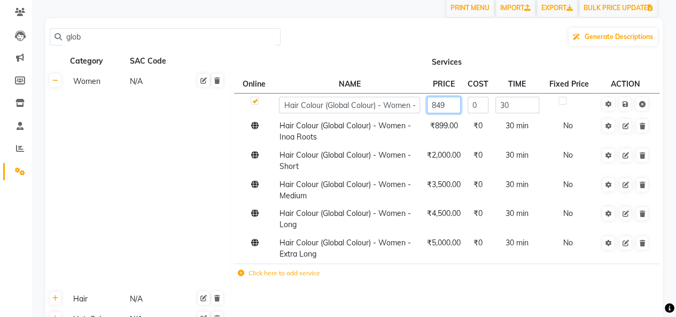
click at [452, 107] on input "849" at bounding box center [444, 105] width 34 height 17
type input "8"
type input "1200"
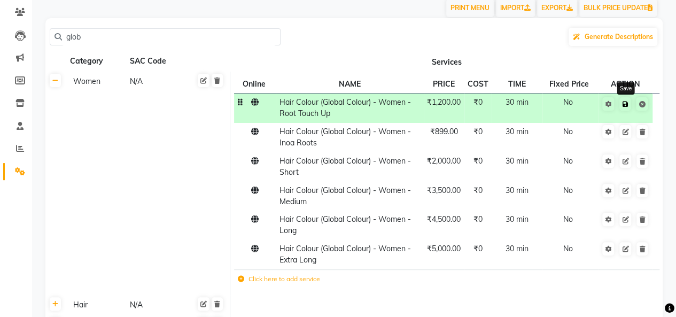
click at [625, 108] on link at bounding box center [624, 103] width 11 height 13
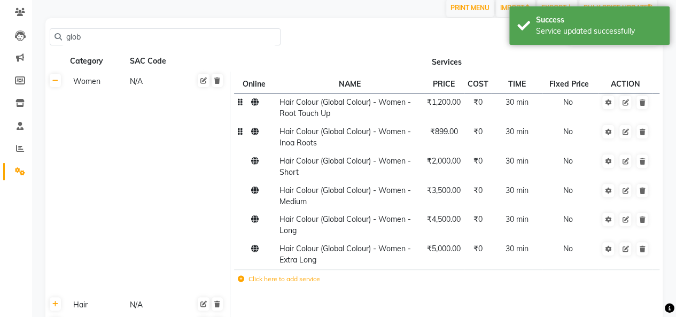
click at [447, 134] on span "₹899.00" at bounding box center [444, 132] width 28 height 10
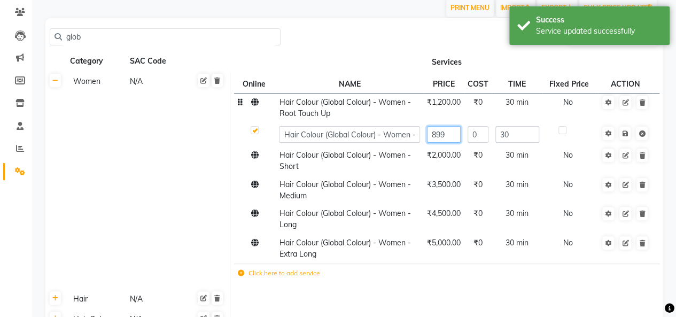
click at [452, 135] on input "899" at bounding box center [444, 134] width 34 height 17
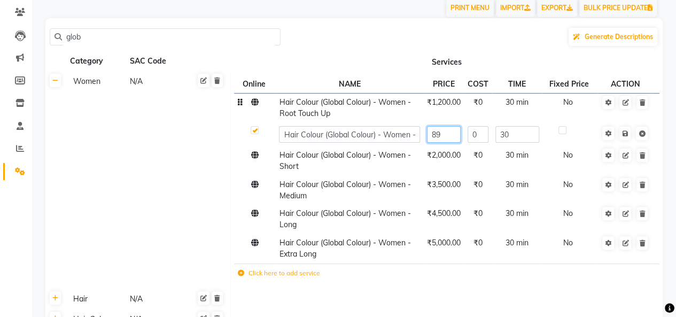
type input "8"
type input "1300"
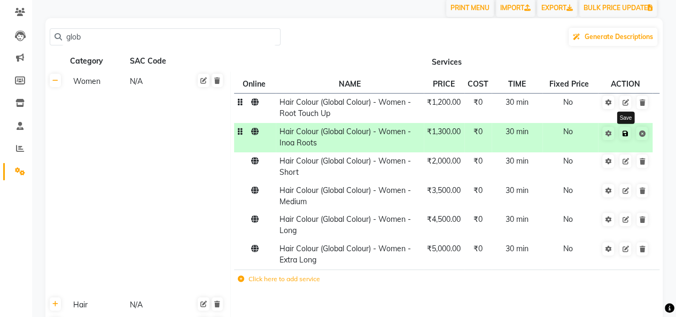
click at [624, 134] on icon at bounding box center [625, 133] width 6 height 6
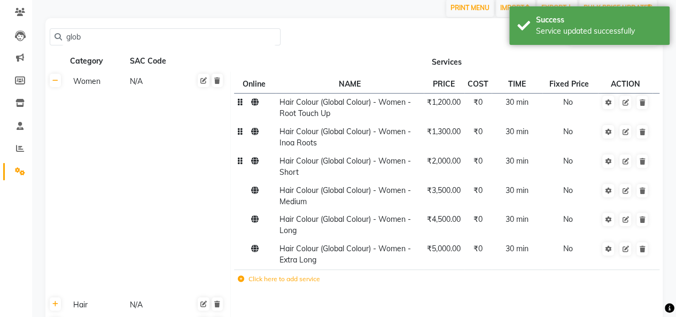
click at [449, 162] on span "₹2,000.00" at bounding box center [444, 161] width 34 height 10
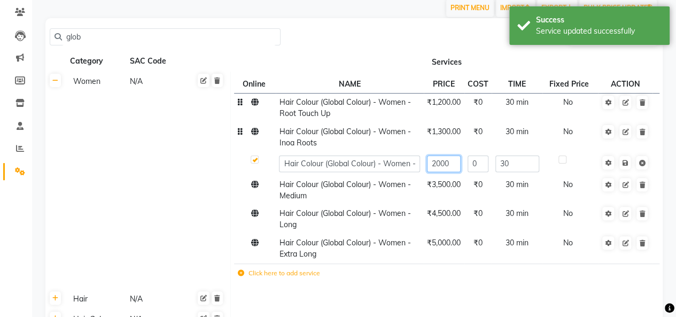
click at [453, 162] on input "2000" at bounding box center [444, 164] width 34 height 17
type input "2"
type input "3800"
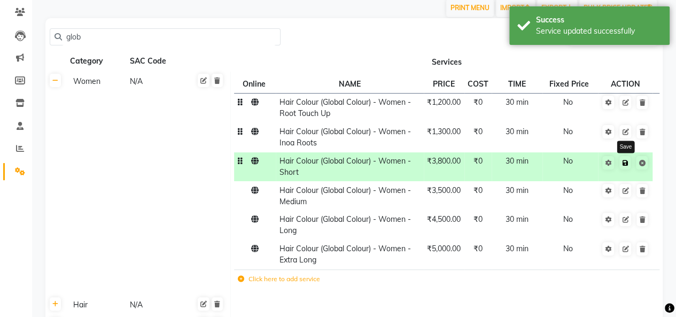
click at [625, 164] on icon at bounding box center [625, 163] width 6 height 6
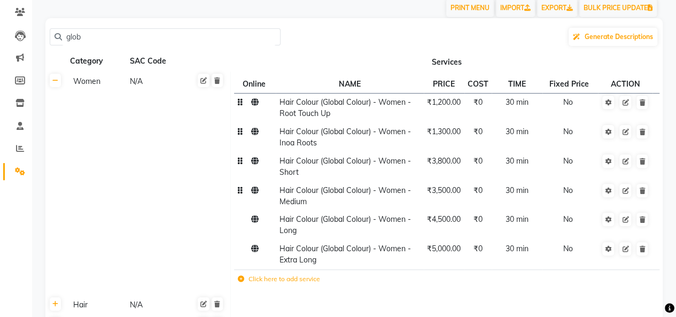
click at [452, 193] on span "₹3,500.00" at bounding box center [444, 190] width 34 height 10
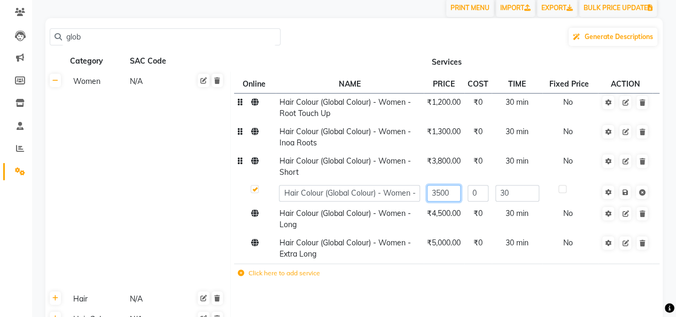
click at [454, 191] on input "3500" at bounding box center [444, 193] width 34 height 17
type input "3"
type input "5000"
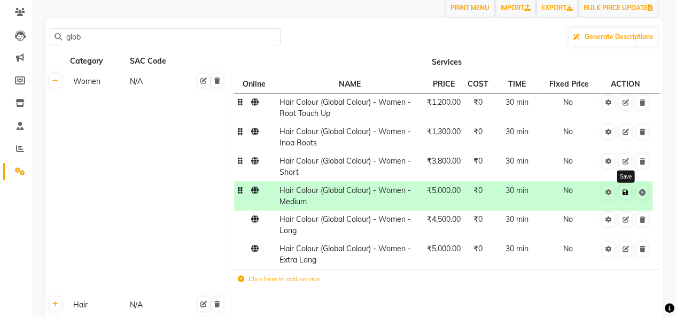
click at [626, 197] on link at bounding box center [624, 191] width 11 height 13
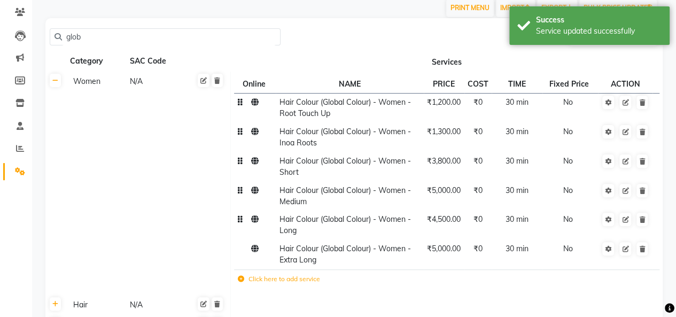
click at [438, 222] on span "₹4,500.00" at bounding box center [444, 219] width 34 height 10
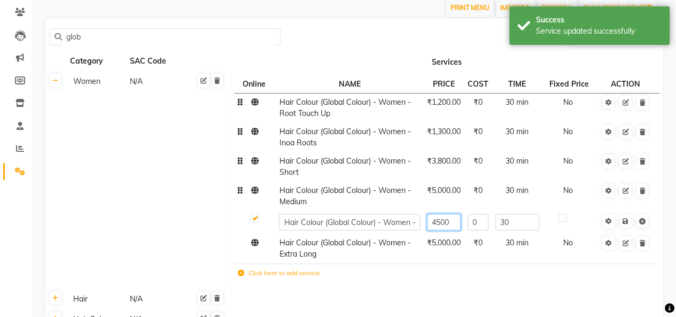
click at [458, 221] on input "4500" at bounding box center [444, 222] width 34 height 17
type input "4"
type input "6000"
click at [626, 224] on icon at bounding box center [625, 221] width 6 height 6
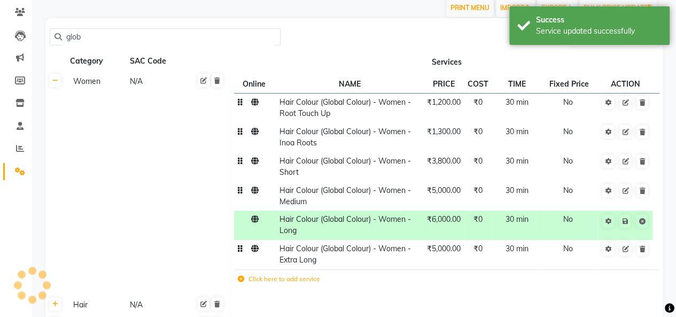
click at [446, 250] on span "₹5,000.00" at bounding box center [444, 249] width 34 height 10
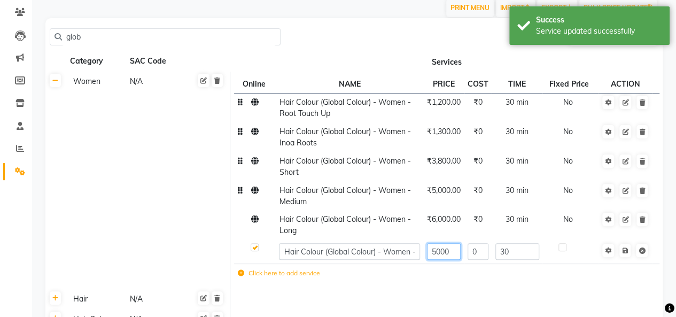
click at [456, 252] on input "5000" at bounding box center [444, 251] width 34 height 17
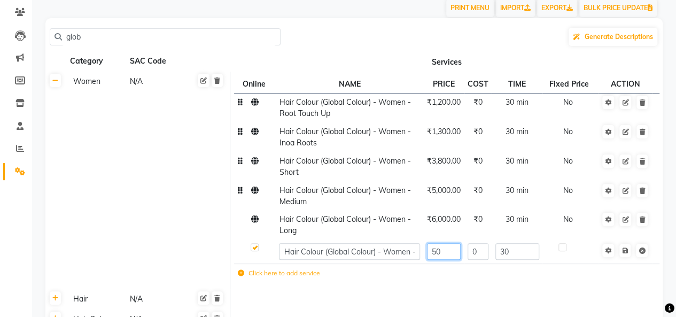
type input "5"
click at [385, 272] on tbody "Hair Colour (Global Colour) - Women - Root Touch Up ₹1,200.00 ₹0 30 min No Hair…" at bounding box center [446, 189] width 425 height 192
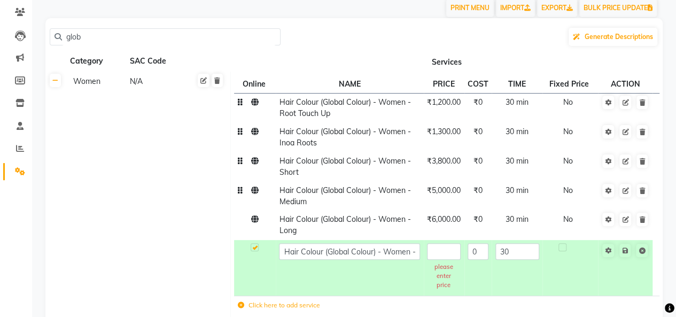
click at [404, 279] on td "Hair Colour (Global Colour) - Women - Extra Long" at bounding box center [350, 268] width 148 height 56
click at [441, 254] on input "text" at bounding box center [444, 251] width 34 height 17
type input "6000+"
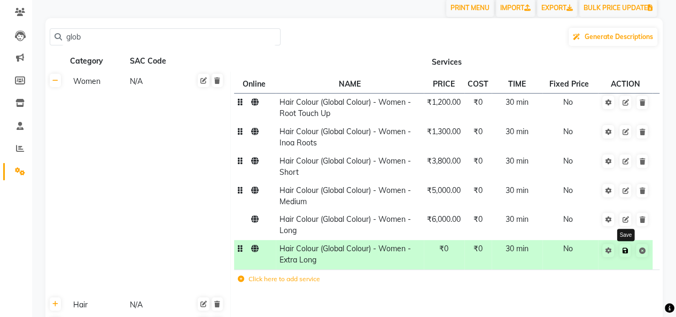
click at [626, 252] on icon at bounding box center [625, 250] width 6 height 6
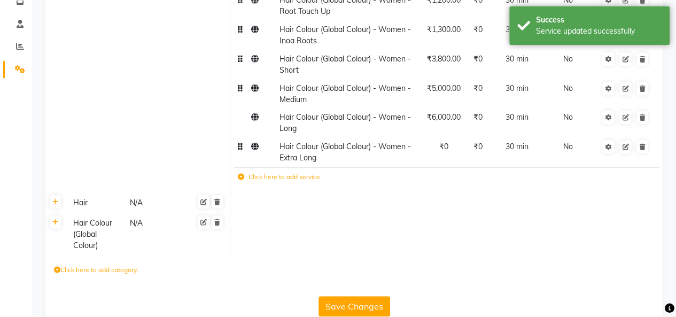
scroll to position [210, 0]
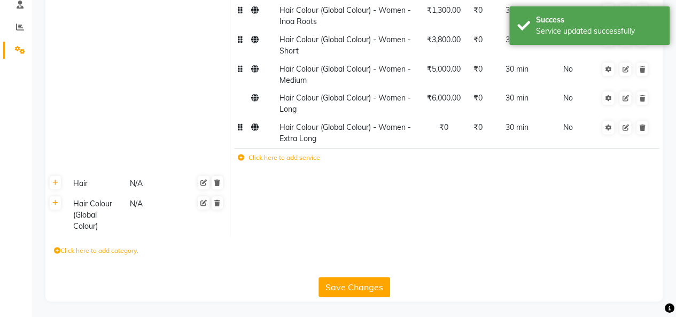
click at [338, 285] on button "Save Changes" at bounding box center [355, 287] width 72 height 20
click at [346, 282] on button "Save Changes" at bounding box center [355, 287] width 72 height 20
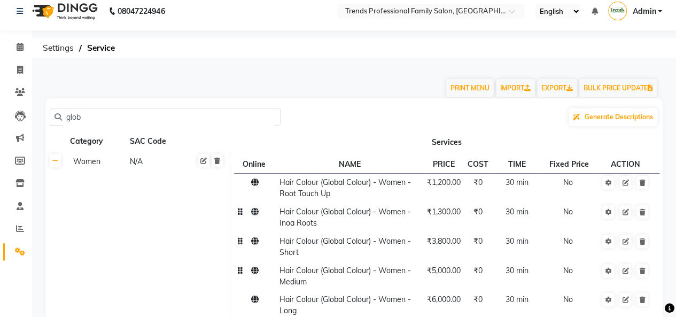
scroll to position [0, 0]
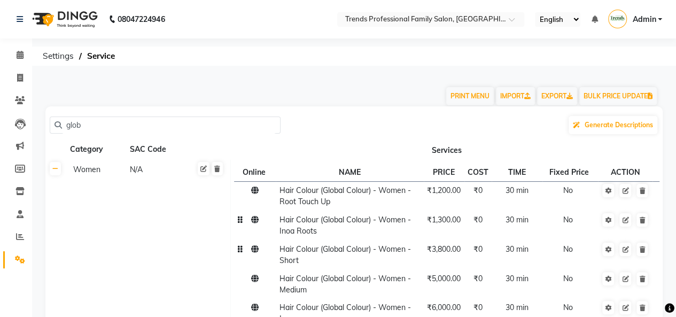
click at [97, 125] on input "glob" at bounding box center [169, 125] width 214 height 17
type input "g"
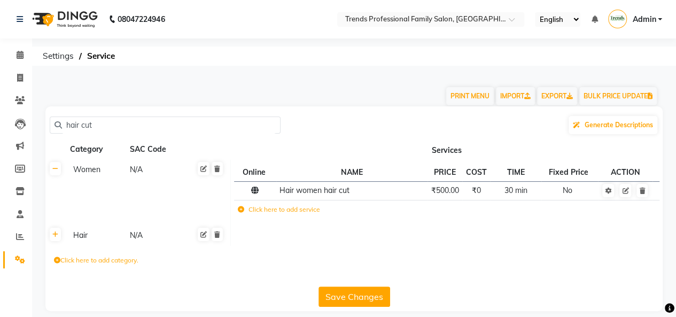
click at [104, 131] on input "hair cut" at bounding box center [169, 125] width 214 height 17
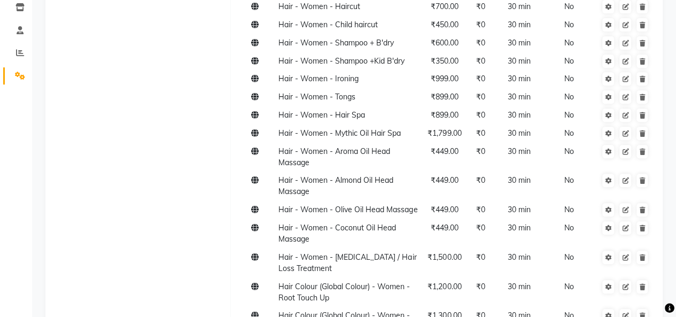
scroll to position [187, 0]
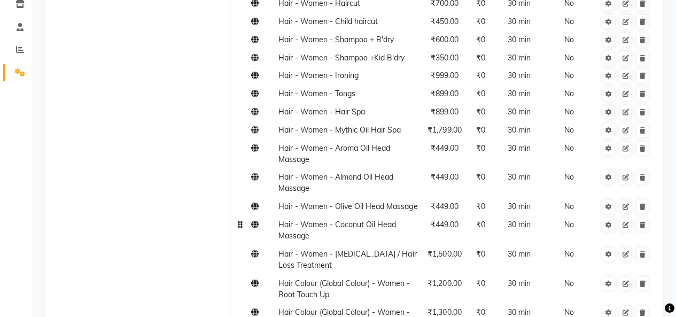
type input "hair"
click at [447, 229] on span "₹449.00" at bounding box center [445, 225] width 28 height 10
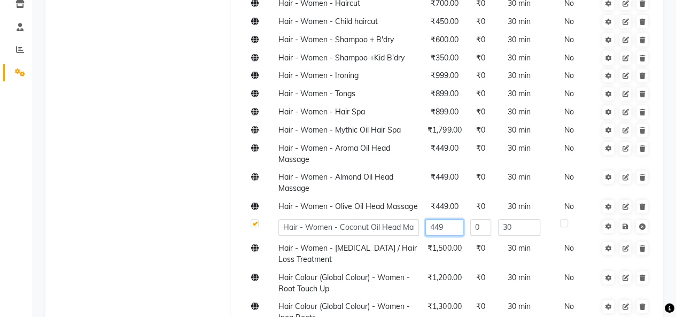
click at [456, 236] on input "449" at bounding box center [444, 227] width 38 height 17
type input "4"
type input "550"
click at [446, 206] on span "₹449.00" at bounding box center [445, 206] width 28 height 10
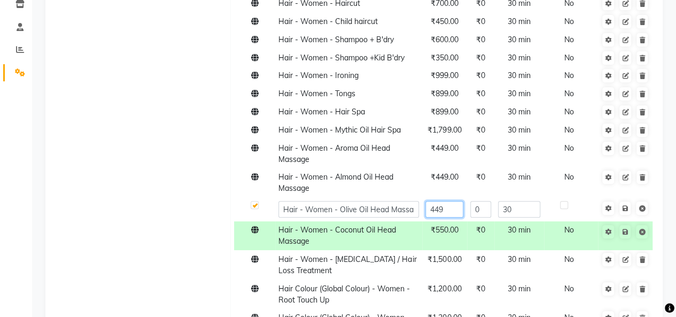
click at [443, 206] on input "449" at bounding box center [444, 209] width 38 height 17
type input "4"
type input "550"
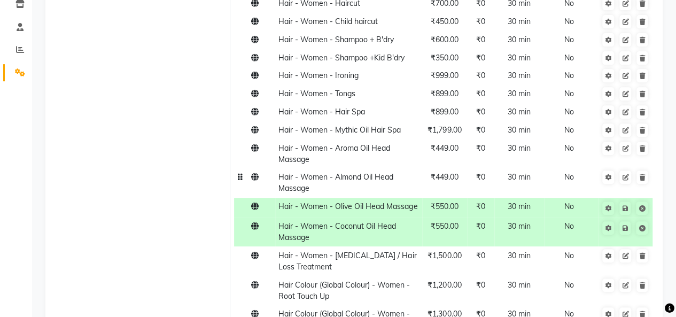
click at [441, 177] on span "₹449.00" at bounding box center [445, 177] width 28 height 10
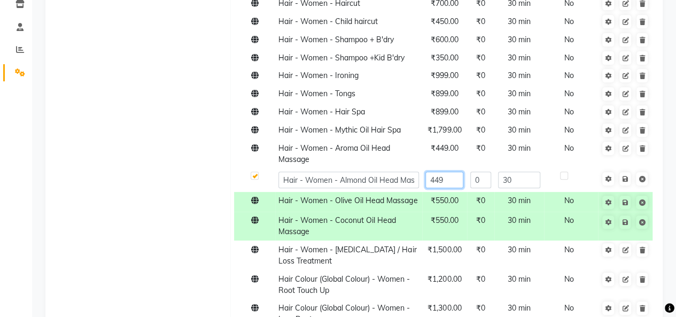
click at [445, 177] on input "449" at bounding box center [444, 180] width 38 height 17
type input "4"
type input "550"
click at [448, 148] on span "₹449.00" at bounding box center [445, 148] width 28 height 10
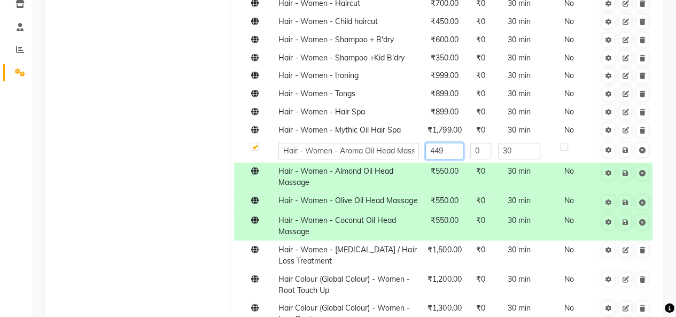
click at [447, 150] on input "449" at bounding box center [444, 151] width 38 height 17
type input "4"
type input "550"
click at [447, 133] on span "₹1,799.00" at bounding box center [445, 130] width 34 height 10
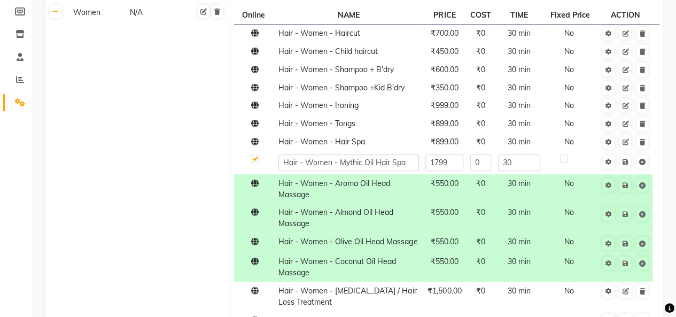
scroll to position [149, 0]
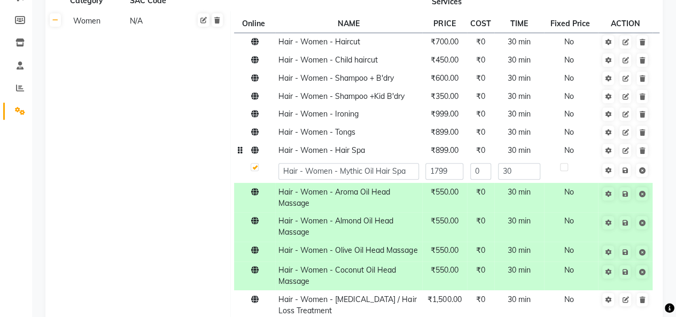
click at [451, 151] on span "₹899.00" at bounding box center [445, 150] width 28 height 10
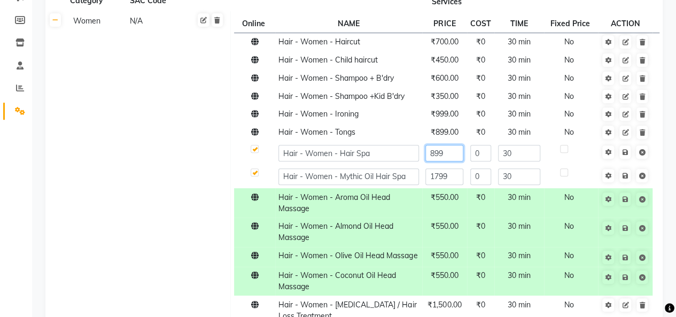
click at [451, 156] on input "899" at bounding box center [444, 153] width 38 height 17
type input "8"
type input "1600"
click at [625, 153] on icon at bounding box center [625, 152] width 6 height 6
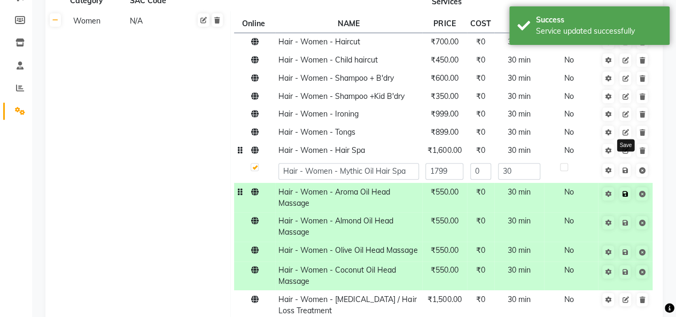
click at [627, 199] on link at bounding box center [624, 193] width 11 height 13
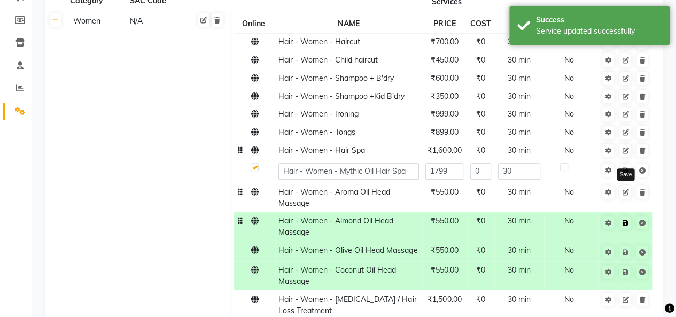
click at [626, 222] on icon at bounding box center [625, 223] width 6 height 6
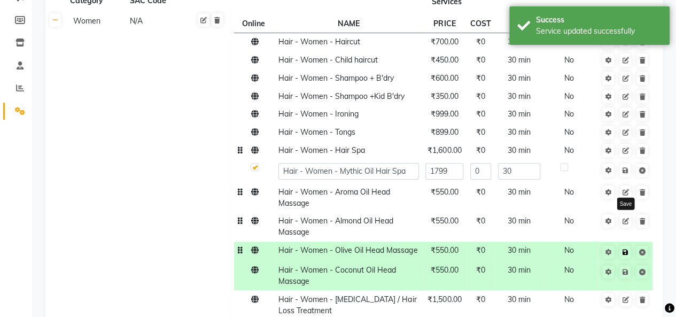
click at [623, 250] on icon at bounding box center [625, 252] width 6 height 6
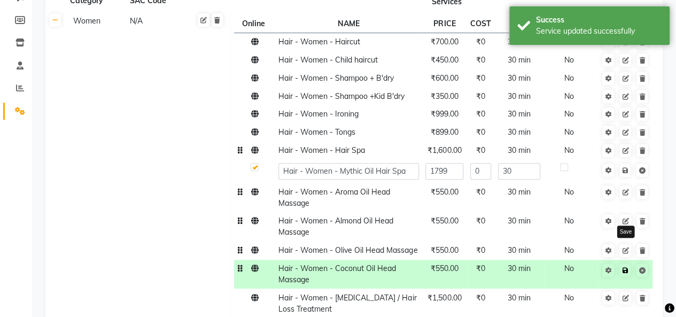
click at [623, 274] on icon at bounding box center [625, 270] width 6 height 6
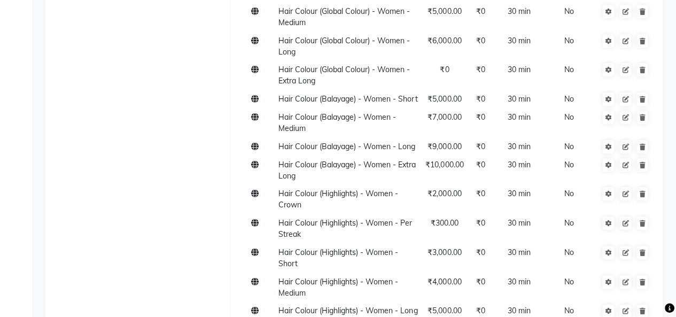
scroll to position [886, 0]
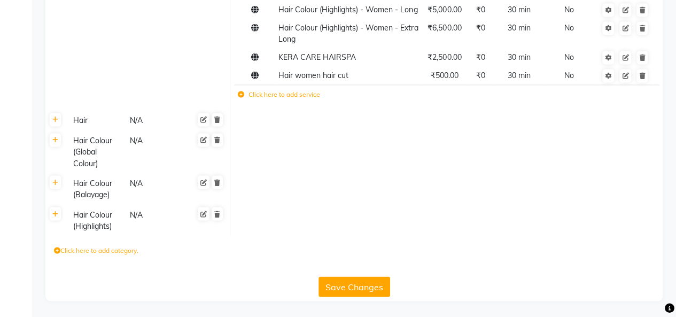
click at [99, 124] on div "Hair" at bounding box center [96, 120] width 55 height 13
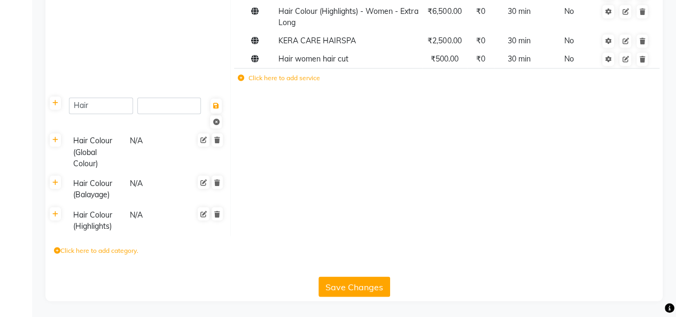
click at [422, 172] on td at bounding box center [447, 151] width 432 height 43
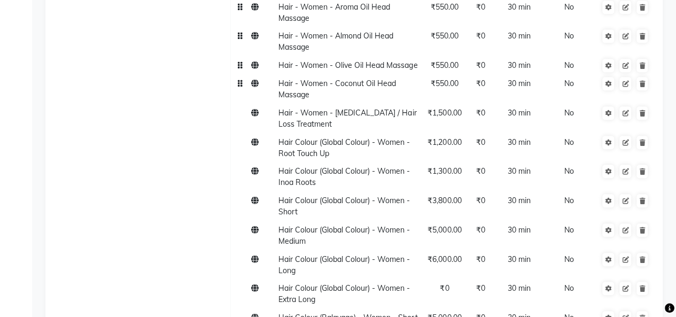
scroll to position [0, 0]
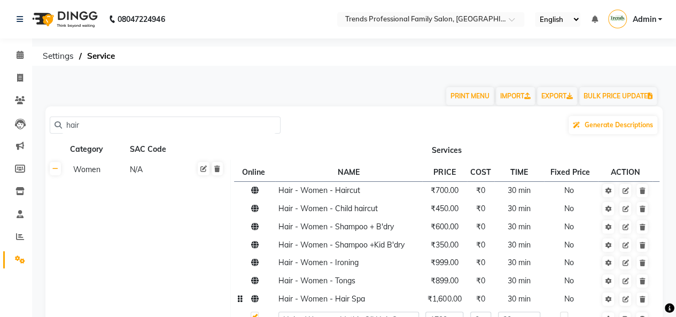
click at [86, 127] on input "hair" at bounding box center [169, 125] width 214 height 17
type input "h"
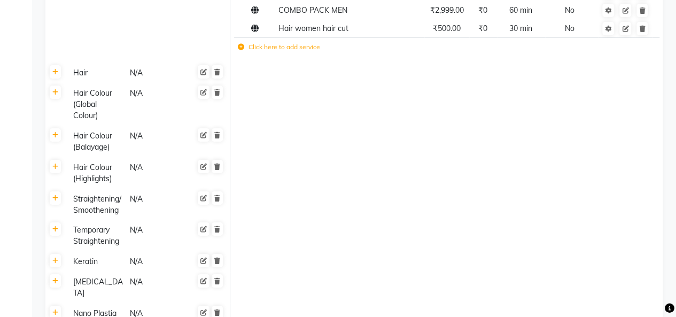
scroll to position [4484, 0]
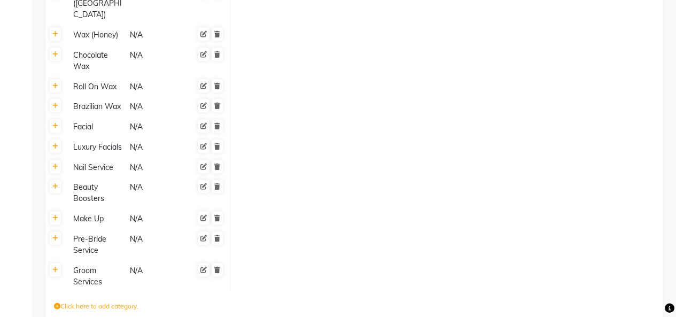
type input "men"
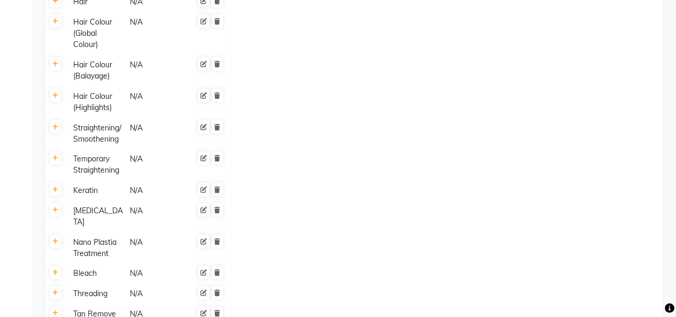
scroll to position [4014, 0]
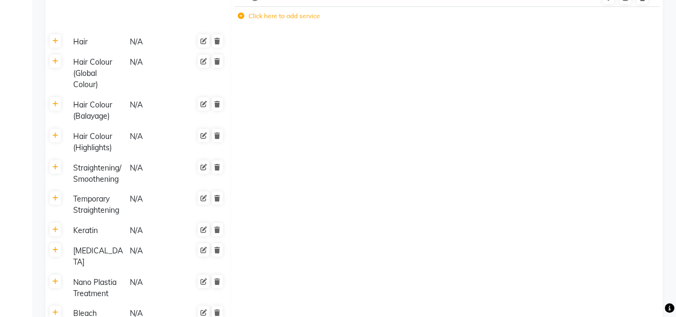
click at [80, 35] on div "Hair" at bounding box center [96, 41] width 55 height 13
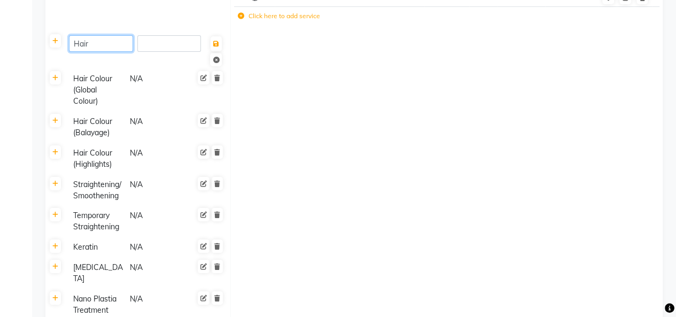
click at [104, 35] on input "Hair" at bounding box center [101, 43] width 64 height 17
click at [52, 38] on icon at bounding box center [55, 41] width 6 height 6
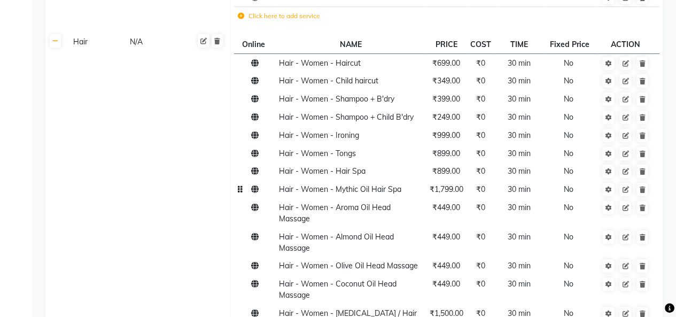
scroll to position [4566, 0]
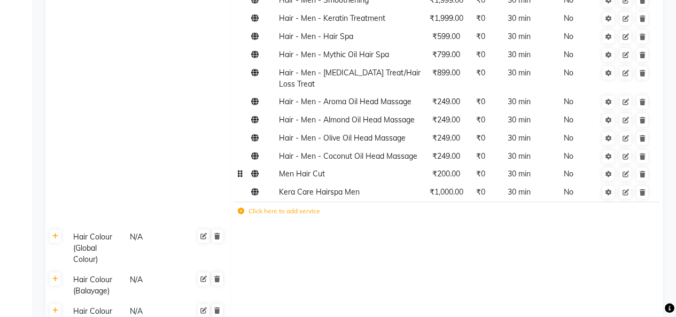
click at [452, 169] on span "₹200.00" at bounding box center [446, 174] width 28 height 10
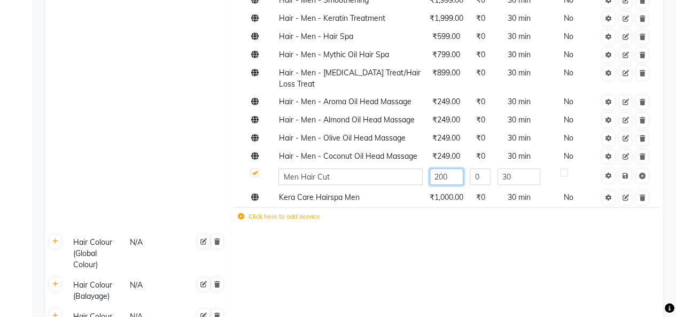
click at [450, 168] on input "200" at bounding box center [447, 176] width 34 height 17
type input "2"
type input "250"
click at [626, 173] on icon at bounding box center [625, 176] width 6 height 6
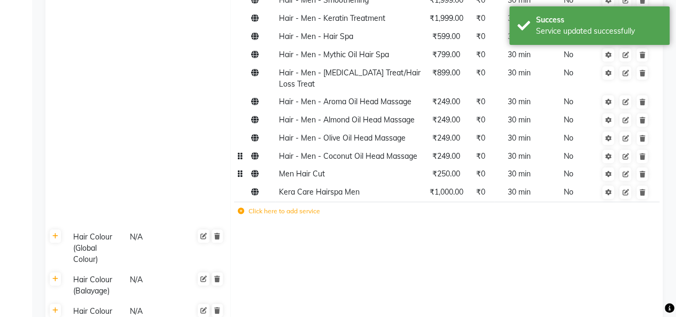
click at [446, 151] on span "₹249.00" at bounding box center [446, 156] width 28 height 10
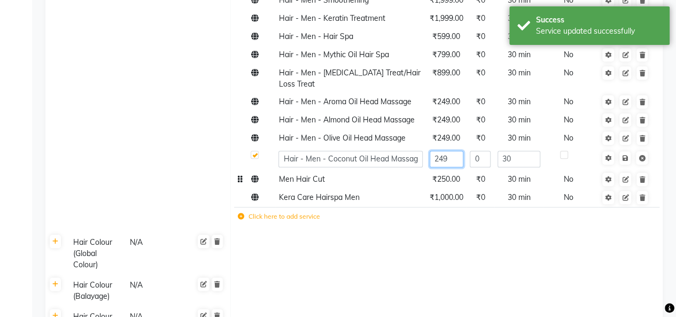
click at [454, 151] on input "249" at bounding box center [447, 159] width 34 height 17
type input "2"
type input "350"
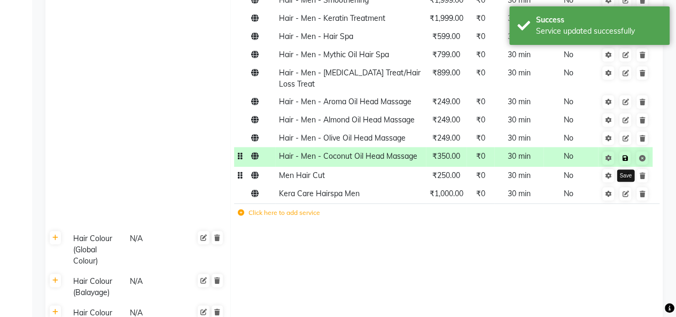
click at [625, 151] on link at bounding box center [624, 157] width 11 height 13
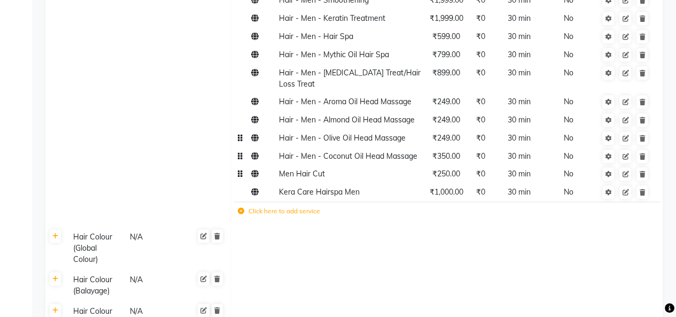
click at [448, 133] on span "₹249.00" at bounding box center [446, 138] width 28 height 10
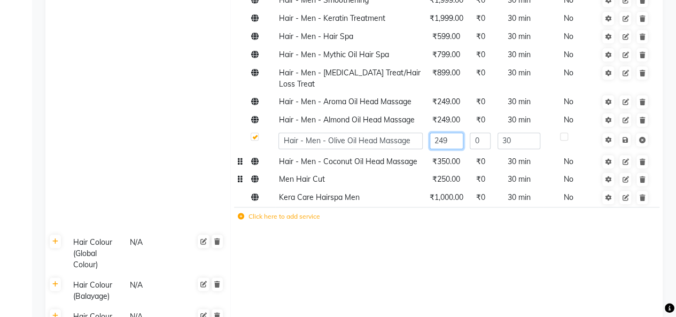
click at [454, 133] on input "249" at bounding box center [447, 141] width 34 height 17
type input "2"
type input "350"
click at [627, 137] on icon at bounding box center [625, 140] width 6 height 6
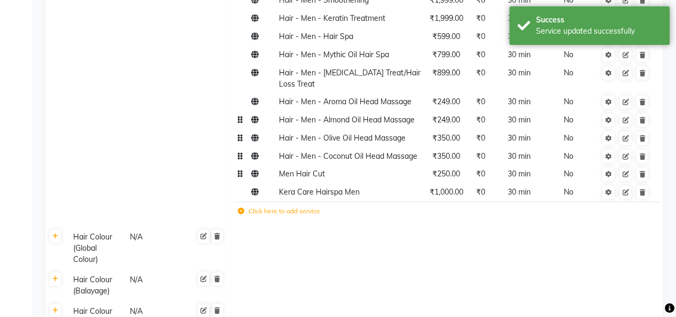
click at [443, 115] on span "₹249.00" at bounding box center [446, 120] width 28 height 10
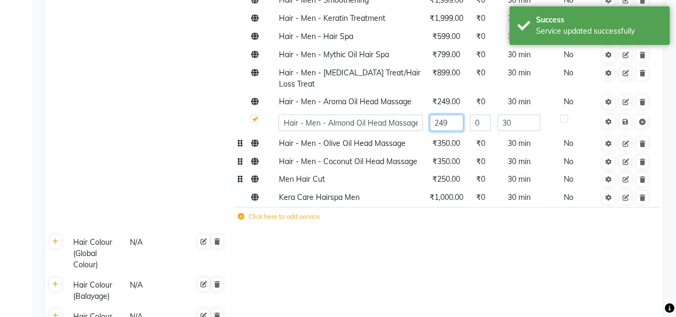
click at [452, 114] on input "249" at bounding box center [447, 122] width 34 height 17
type input "2"
type input "350"
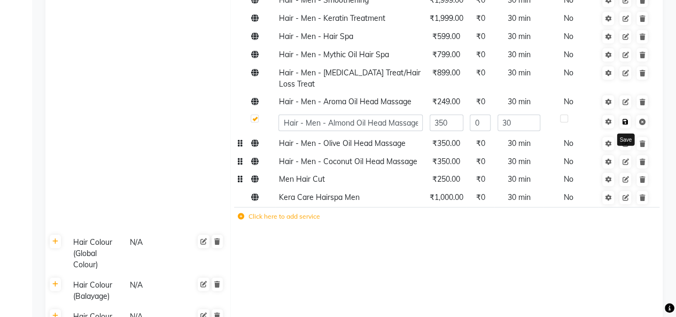
click at [624, 119] on icon at bounding box center [625, 122] width 6 height 6
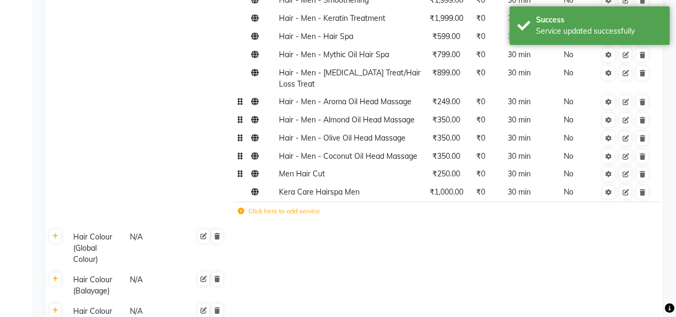
click at [455, 97] on span "₹249.00" at bounding box center [446, 102] width 28 height 10
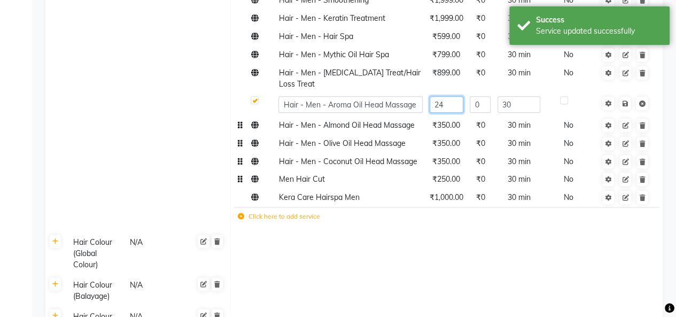
type input "2"
type input "350"
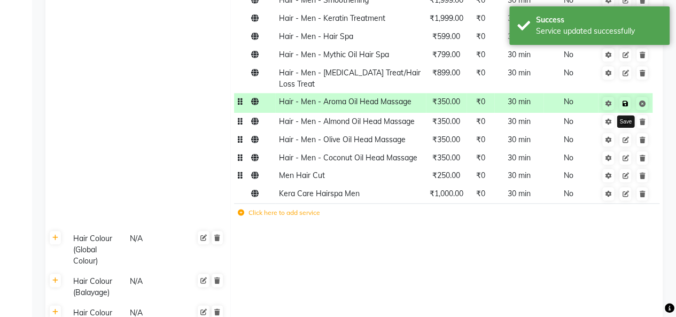
click at [626, 100] on icon at bounding box center [625, 103] width 6 height 6
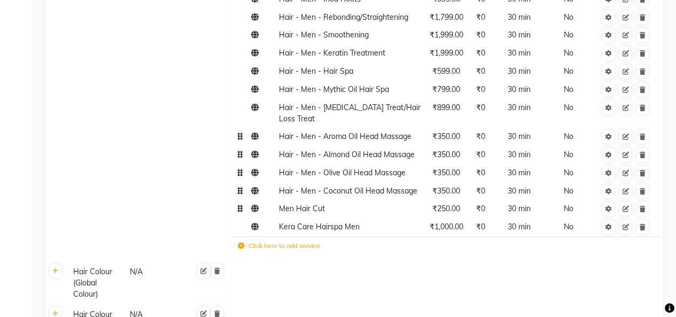
scroll to position [4531, 0]
click at [453, 103] on span "₹899.00" at bounding box center [446, 108] width 28 height 10
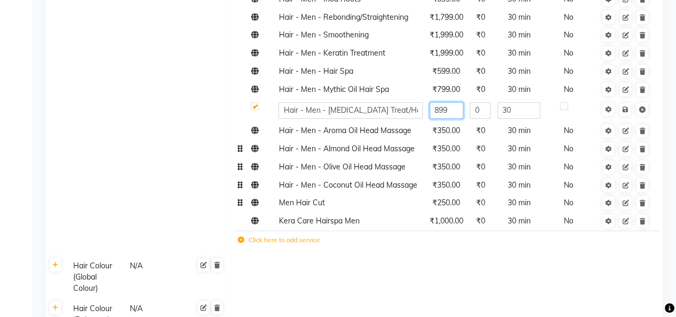
click at [453, 102] on input "899" at bounding box center [447, 110] width 34 height 17
type input "8"
type input "1000"
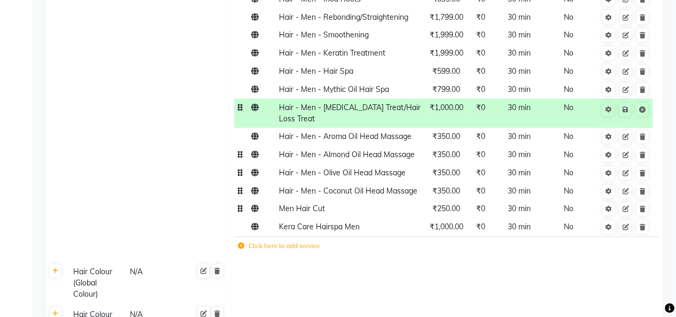
click at [518, 103] on span "30 min" at bounding box center [519, 108] width 23 height 10
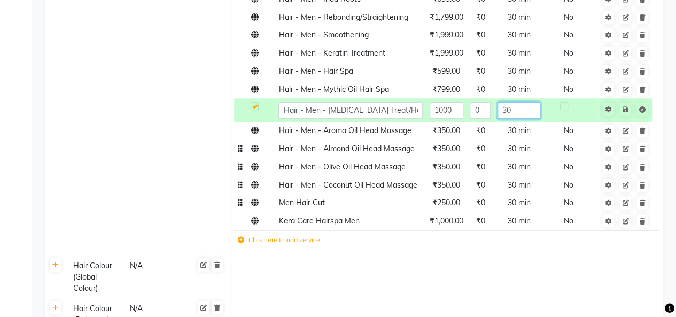
click at [517, 102] on input "30" at bounding box center [519, 110] width 43 height 17
click at [516, 102] on input "30" at bounding box center [519, 110] width 43 height 17
type input "3"
type input "4"
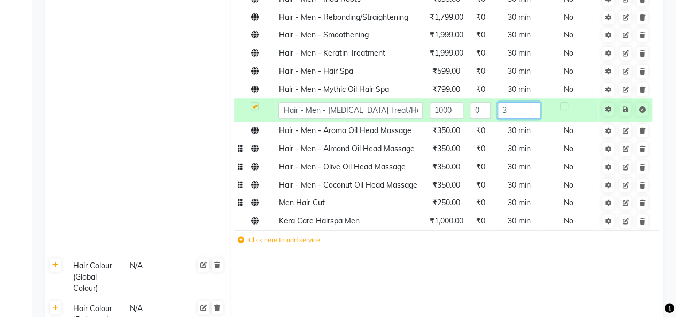
type input "30"
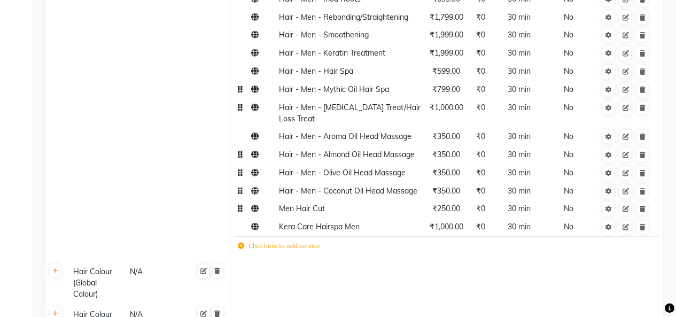
click at [452, 84] on span "₹799.00" at bounding box center [446, 89] width 28 height 10
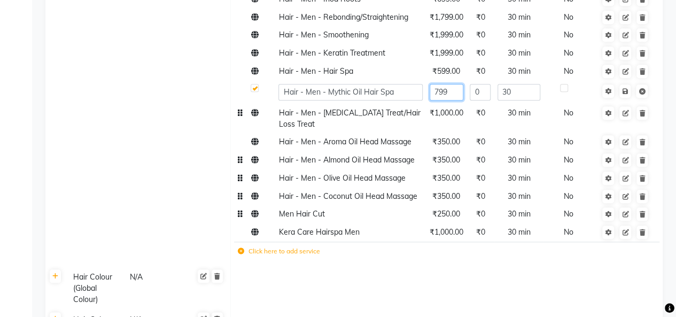
click at [451, 84] on input "799" at bounding box center [447, 92] width 34 height 17
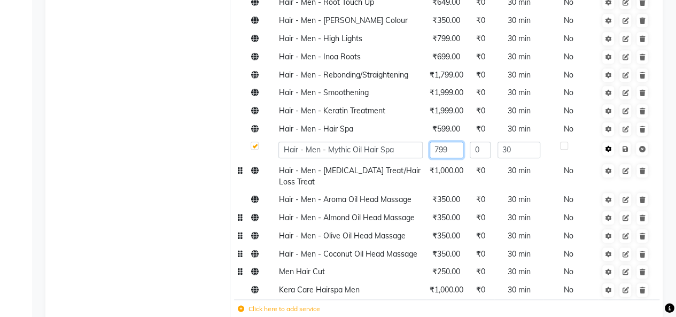
scroll to position [4471, 0]
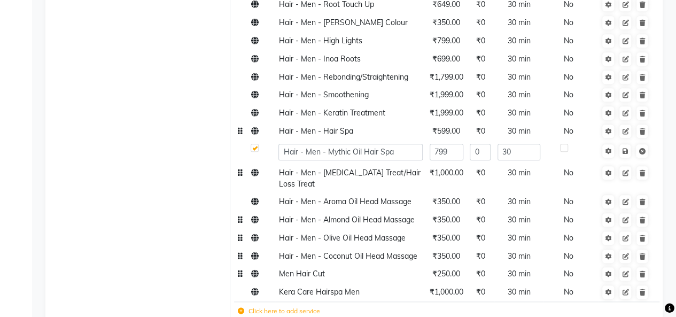
click at [445, 126] on span "₹599.00" at bounding box center [446, 131] width 28 height 10
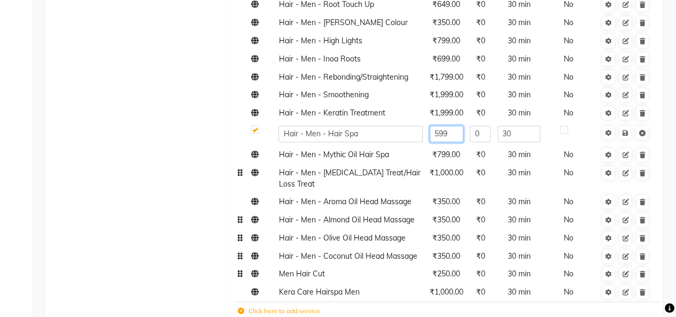
click at [454, 126] on input "599" at bounding box center [447, 134] width 34 height 17
type input "5"
type input "600"
click at [629, 126] on link at bounding box center [624, 132] width 11 height 13
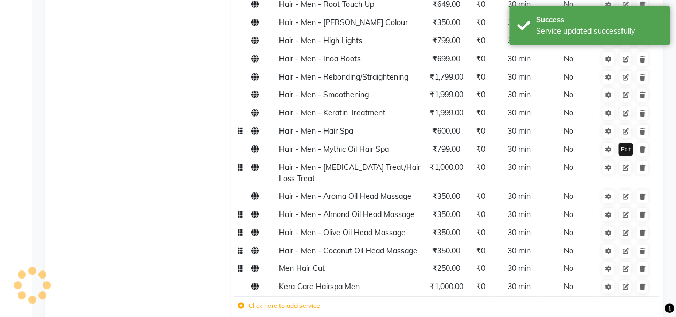
click at [626, 125] on link at bounding box center [625, 131] width 12 height 13
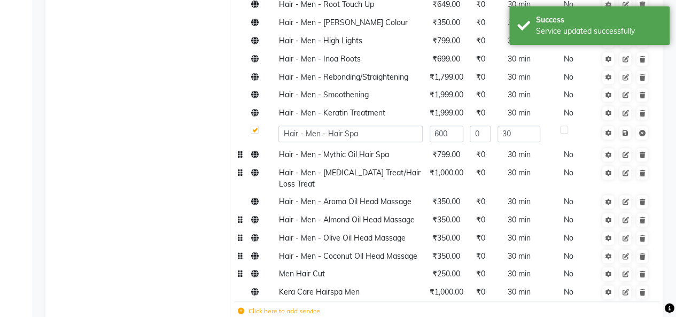
click at [451, 150] on span "₹799.00" at bounding box center [446, 155] width 28 height 10
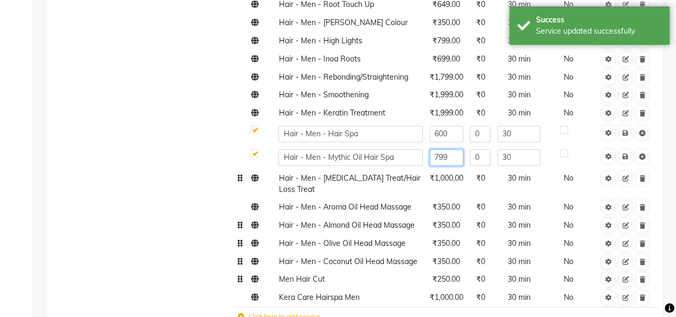
click at [452, 149] on input "799" at bounding box center [447, 157] width 34 height 17
type input "7"
type input "800"
click at [626, 153] on icon at bounding box center [625, 156] width 6 height 6
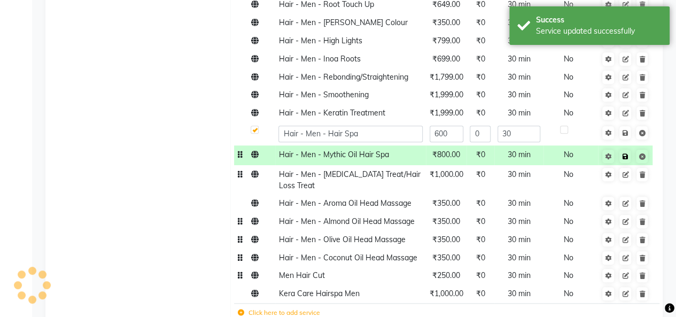
click at [626, 153] on icon at bounding box center [625, 156] width 6 height 6
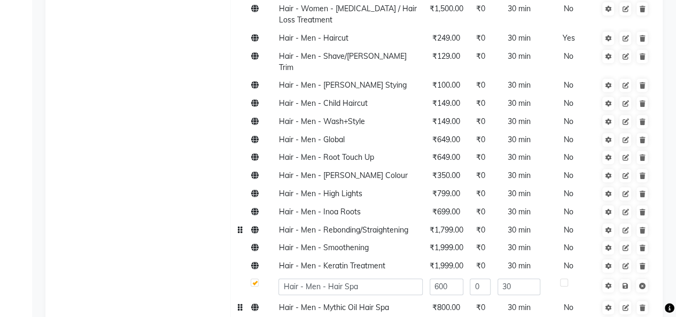
scroll to position [4315, 0]
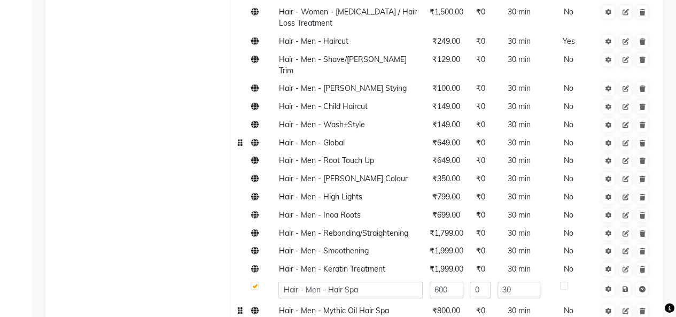
click at [441, 138] on span "₹649.00" at bounding box center [446, 143] width 28 height 10
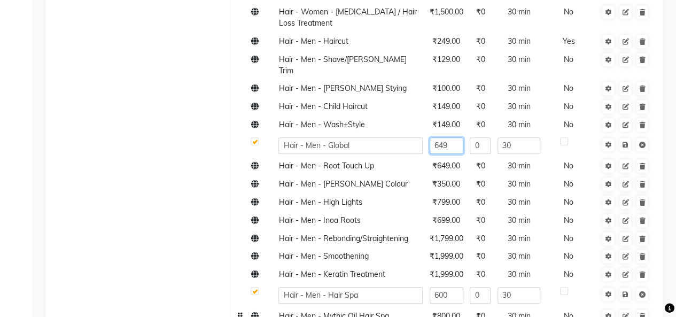
click at [454, 137] on input "649" at bounding box center [447, 145] width 34 height 17
type input "6"
type input "700"
click at [626, 142] on icon at bounding box center [625, 145] width 6 height 6
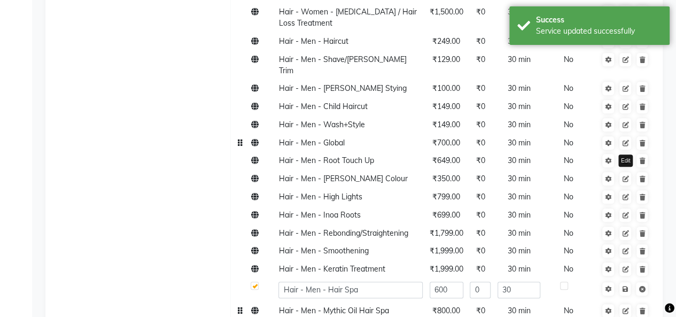
click at [626, 140] on icon at bounding box center [625, 143] width 6 height 6
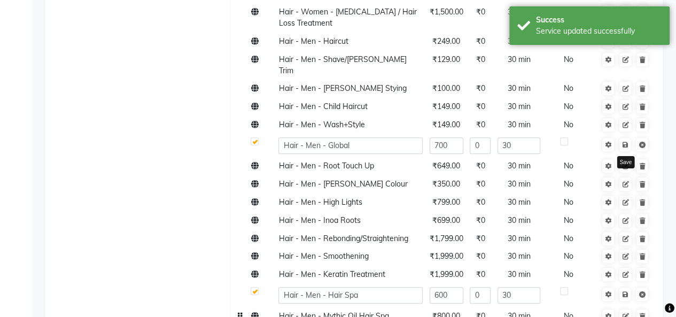
click at [626, 142] on icon at bounding box center [625, 145] width 6 height 6
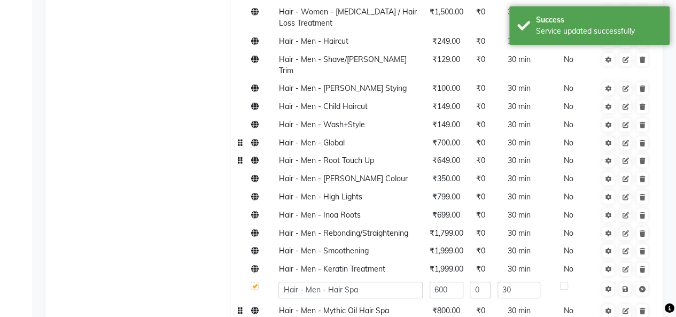
click at [453, 152] on td "₹649.00" at bounding box center [446, 161] width 41 height 18
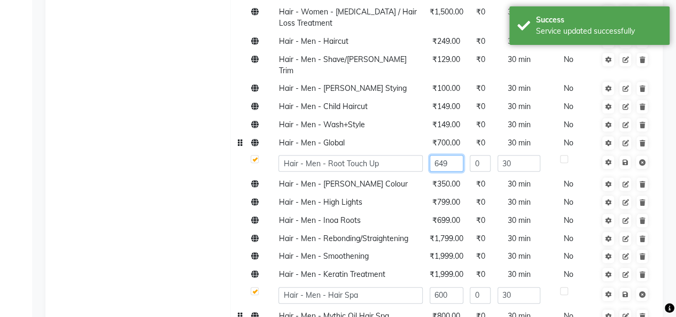
click at [453, 155] on input "649" at bounding box center [447, 163] width 34 height 17
type input "6"
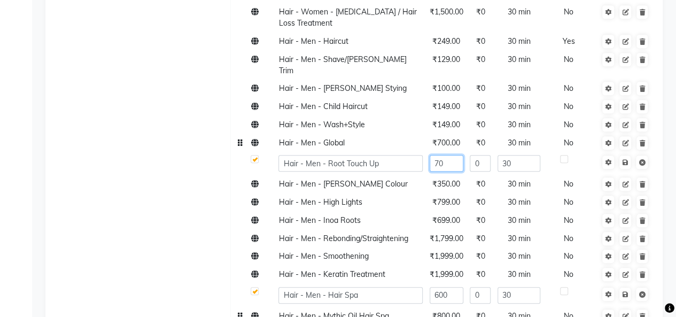
type input "700"
click at [458, 155] on input "700" at bounding box center [447, 163] width 34 height 17
click at [626, 159] on icon at bounding box center [625, 162] width 6 height 6
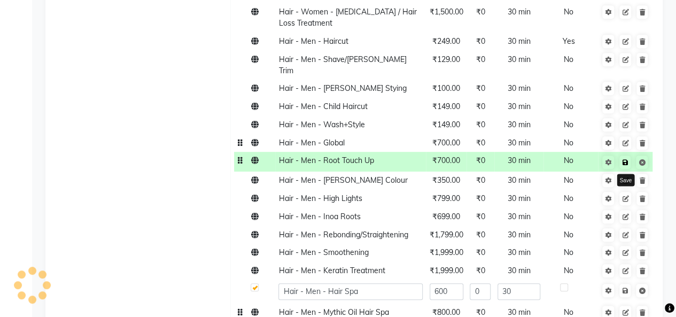
click at [626, 159] on icon at bounding box center [625, 162] width 6 height 6
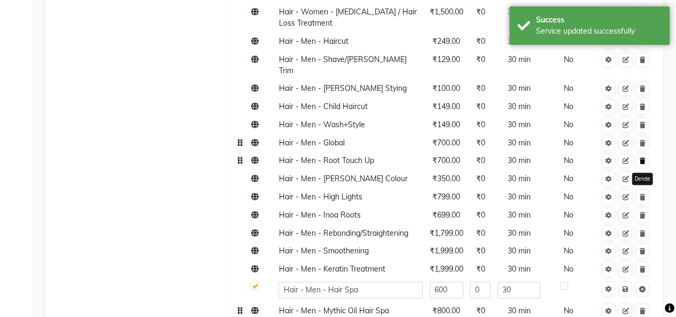
click at [645, 158] on icon at bounding box center [642, 161] width 6 height 6
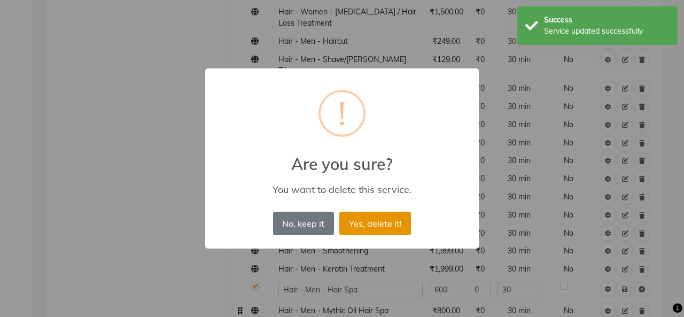
click at [366, 219] on button "Yes, delete it!" at bounding box center [375, 224] width 72 height 24
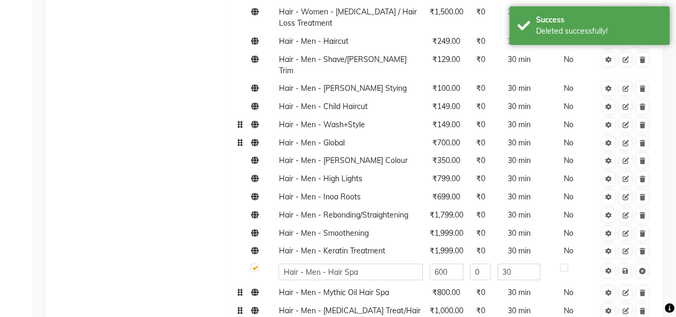
click at [450, 116] on td "₹149.00" at bounding box center [446, 125] width 41 height 18
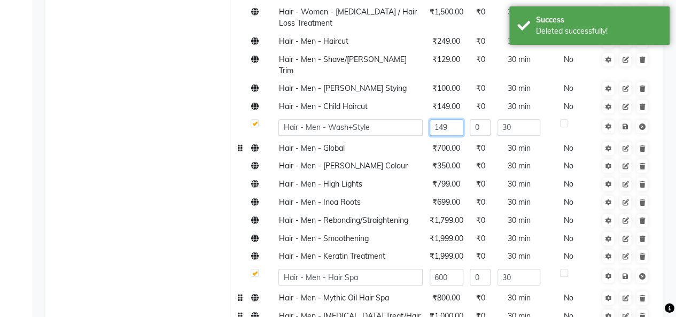
click at [449, 119] on input "149" at bounding box center [447, 127] width 34 height 17
type input "1"
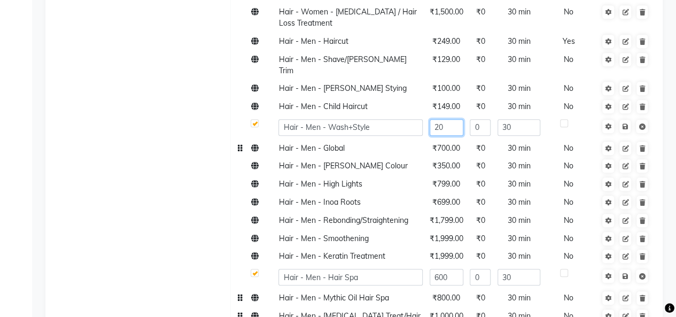
type input "200"
click at [625, 123] on icon at bounding box center [625, 126] width 6 height 6
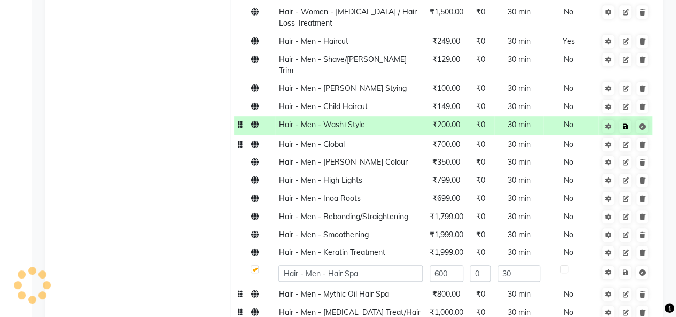
click at [625, 123] on icon at bounding box center [625, 126] width 6 height 6
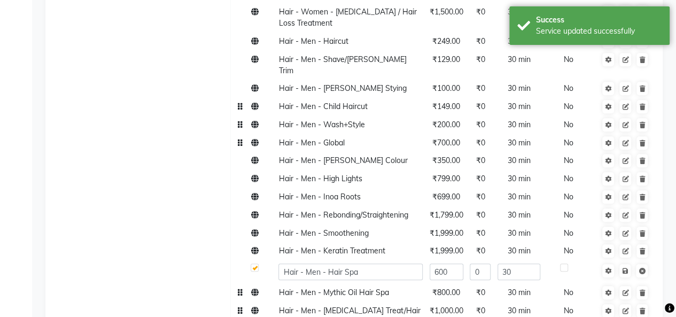
click at [451, 102] on span "₹149.00" at bounding box center [446, 107] width 28 height 10
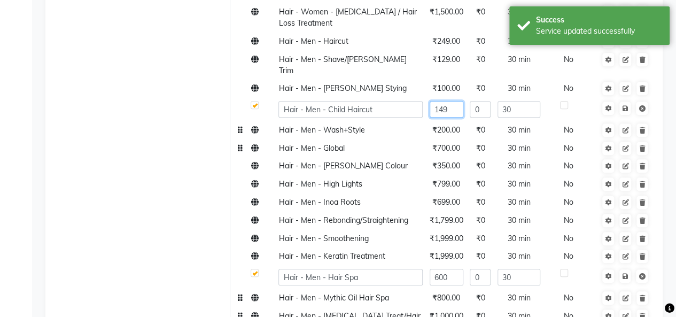
click at [454, 101] on input "149" at bounding box center [447, 109] width 34 height 17
type input "1"
type input "200"
click at [624, 98] on td at bounding box center [625, 110] width 55 height 24
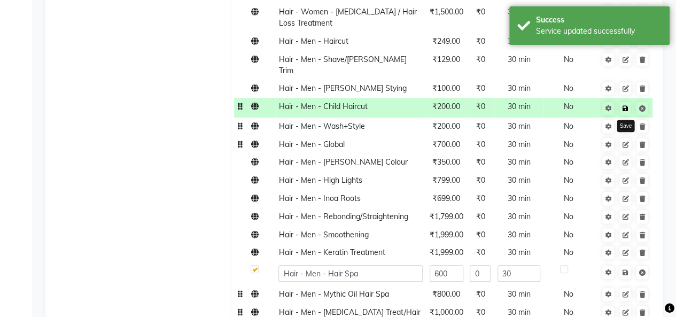
click at [626, 105] on icon at bounding box center [625, 108] width 6 height 6
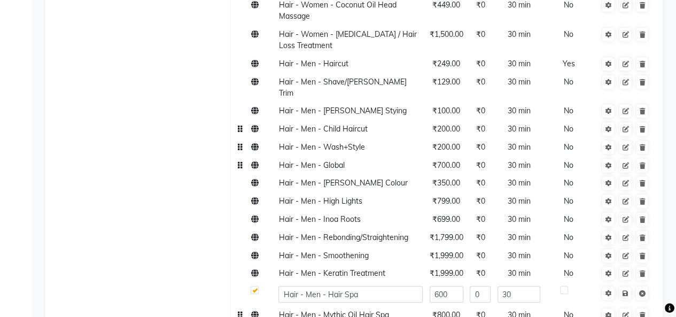
scroll to position [4260, 0]
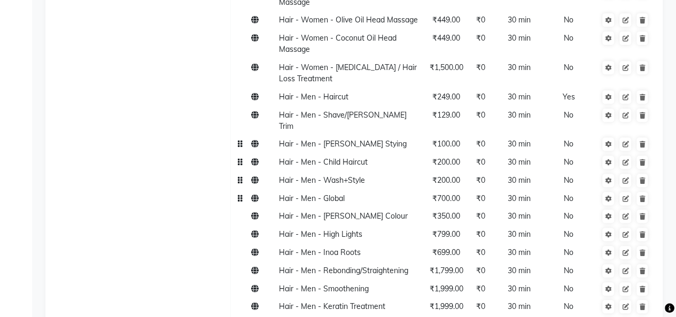
click at [442, 139] on span "₹100.00" at bounding box center [446, 144] width 28 height 10
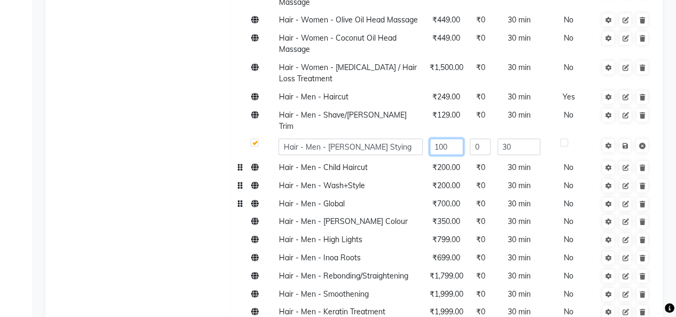
click at [455, 138] on input "100" at bounding box center [447, 146] width 34 height 17
type input "130"
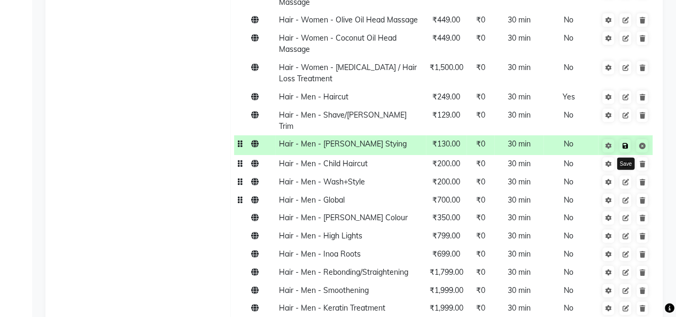
click at [625, 143] on icon at bounding box center [625, 146] width 6 height 6
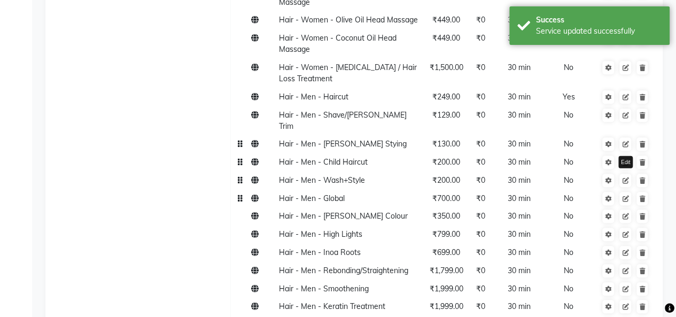
click at [625, 141] on icon at bounding box center [625, 144] width 6 height 6
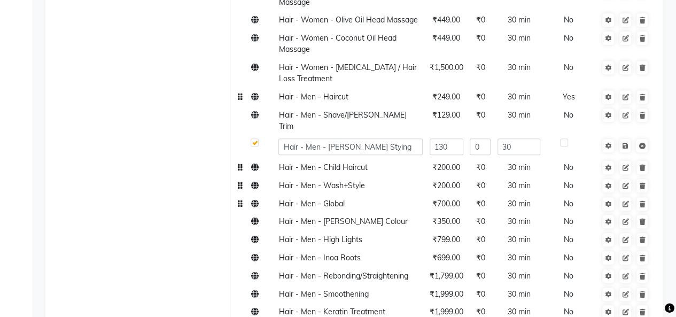
click at [448, 92] on span "₹249.00" at bounding box center [446, 97] width 28 height 10
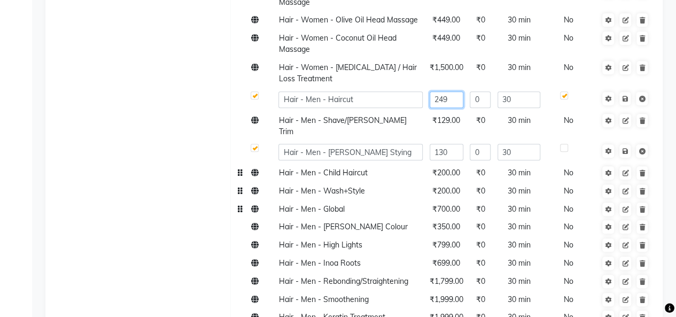
click at [455, 91] on input "249" at bounding box center [447, 99] width 34 height 17
type input "2"
type input "250"
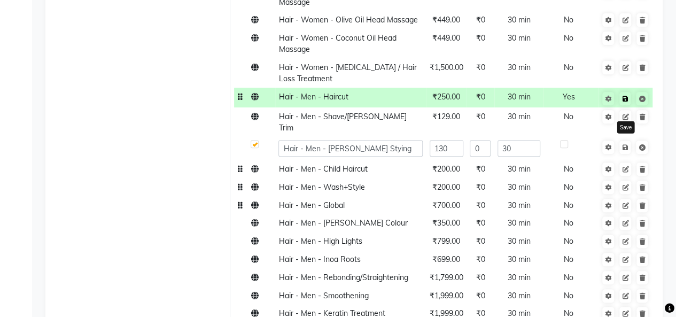
click at [626, 96] on icon at bounding box center [625, 99] width 6 height 6
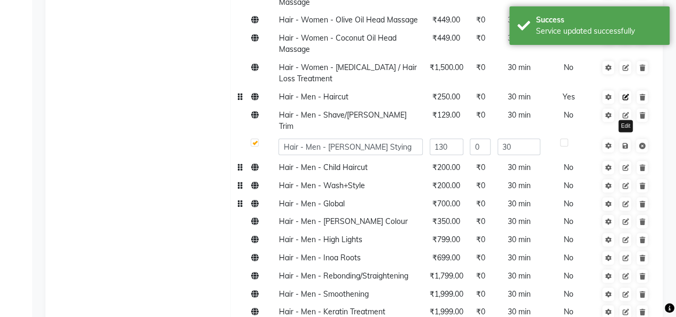
click at [627, 94] on icon at bounding box center [625, 97] width 6 height 6
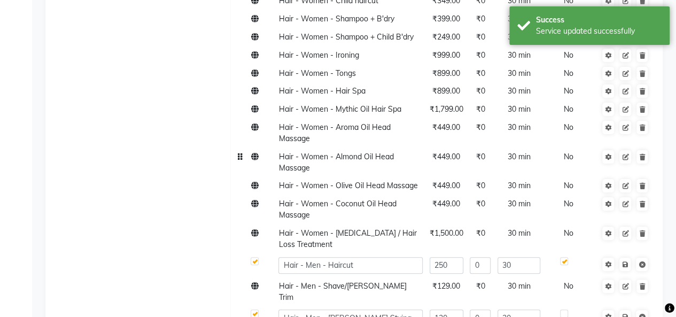
scroll to position [4093, 0]
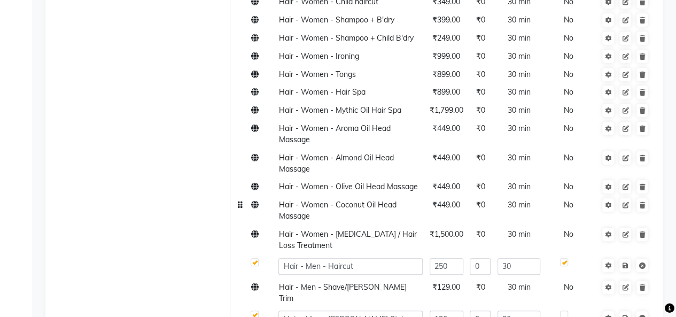
click at [448, 200] on span "₹449.00" at bounding box center [446, 205] width 28 height 10
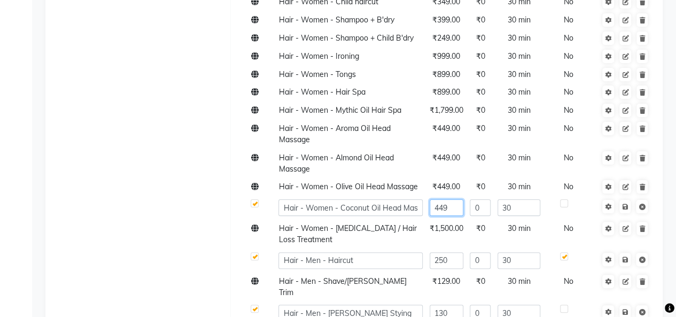
click at [449, 199] on input "449" at bounding box center [447, 207] width 34 height 17
type input "4"
type input "550"
click at [625, 204] on icon at bounding box center [625, 207] width 6 height 6
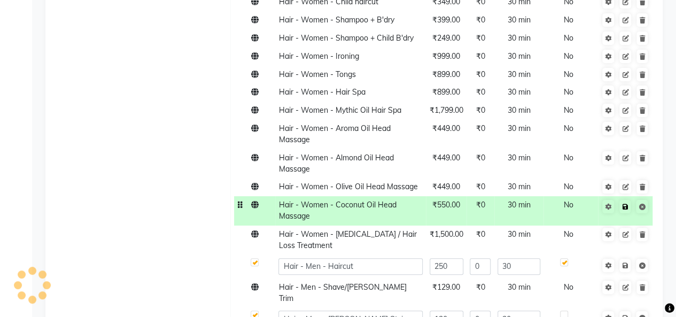
click at [625, 204] on icon at bounding box center [625, 207] width 6 height 6
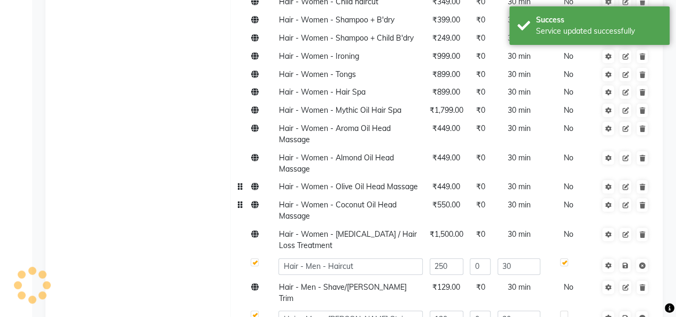
click at [446, 178] on td "₹449.00" at bounding box center [446, 187] width 41 height 18
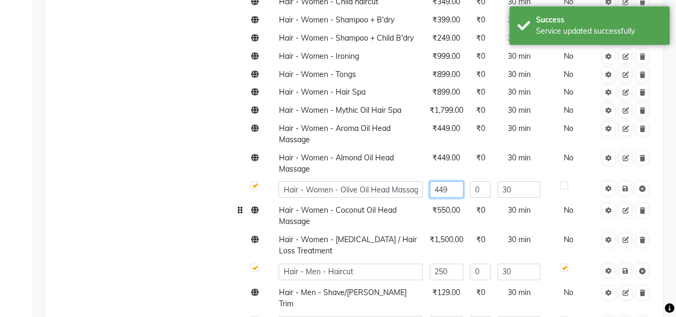
click at [450, 181] on input "449" at bounding box center [447, 189] width 34 height 17
type input "4"
type input "3"
type input "550"
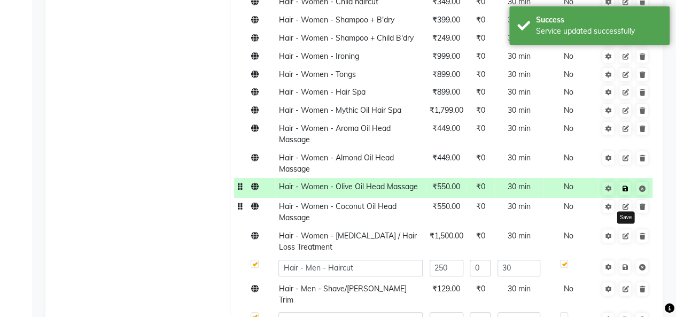
click at [626, 185] on icon at bounding box center [625, 188] width 6 height 6
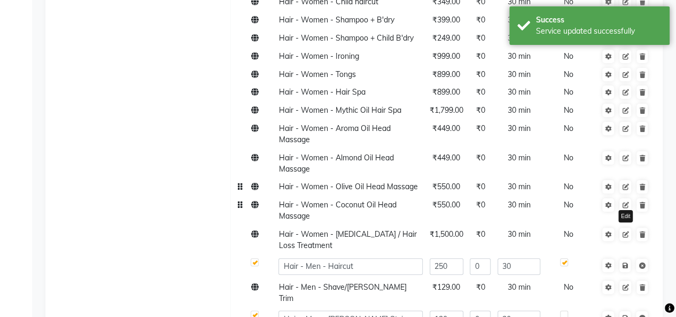
click at [626, 184] on icon at bounding box center [625, 187] width 6 height 6
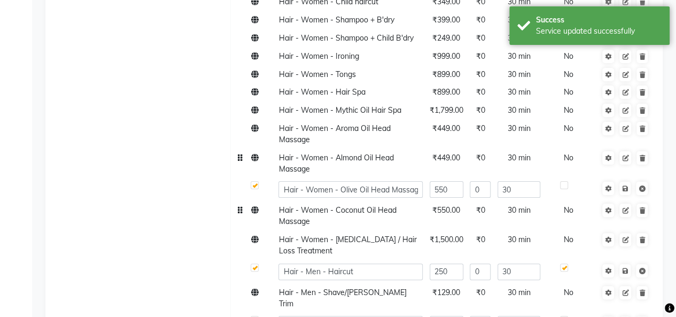
click at [453, 153] on span "₹449.00" at bounding box center [446, 158] width 28 height 10
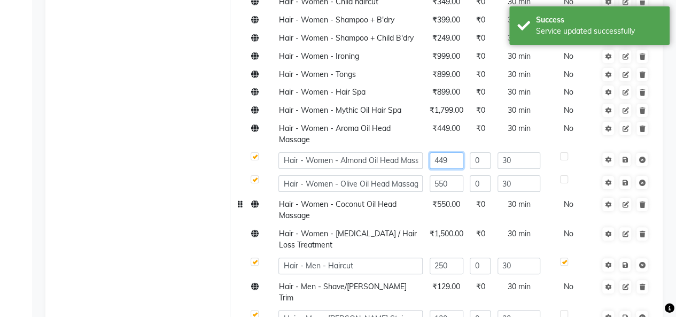
click at [459, 152] on input "449" at bounding box center [447, 160] width 34 height 17
type input "4"
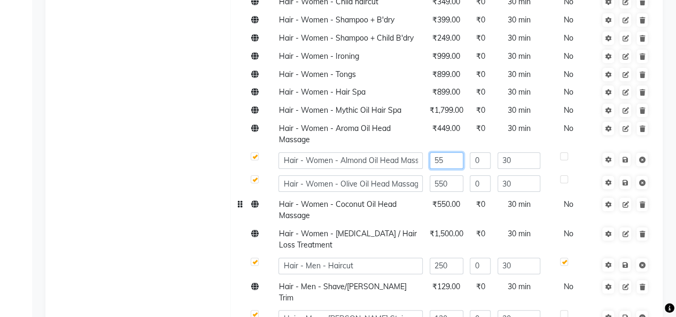
type input "550"
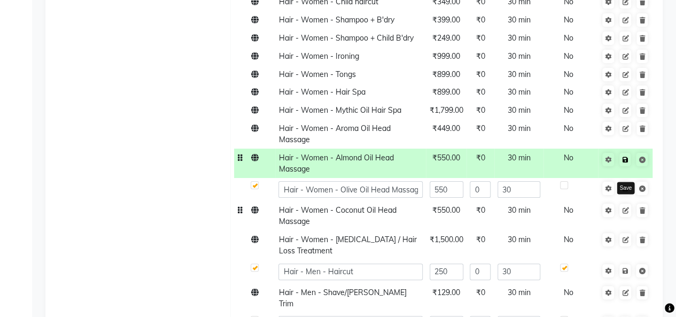
click at [629, 153] on link at bounding box center [624, 159] width 11 height 13
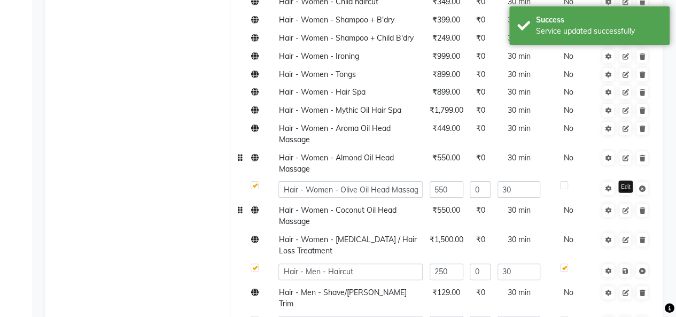
click at [624, 155] on icon at bounding box center [625, 158] width 6 height 6
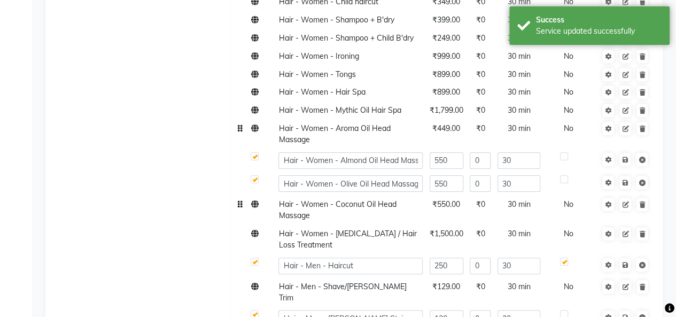
click at [451, 123] on span "₹449.00" at bounding box center [446, 128] width 28 height 10
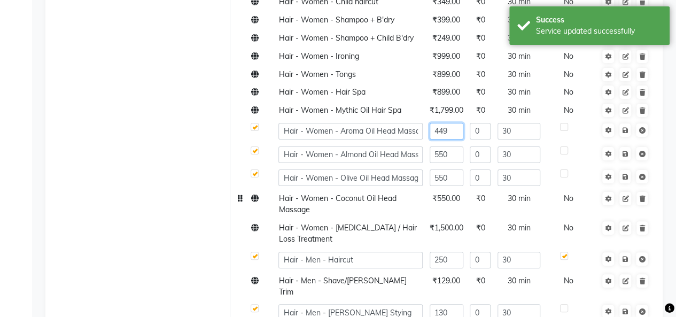
click at [455, 123] on input "449" at bounding box center [447, 131] width 34 height 17
type input "4"
type input "550"
click at [629, 123] on link at bounding box center [624, 129] width 11 height 13
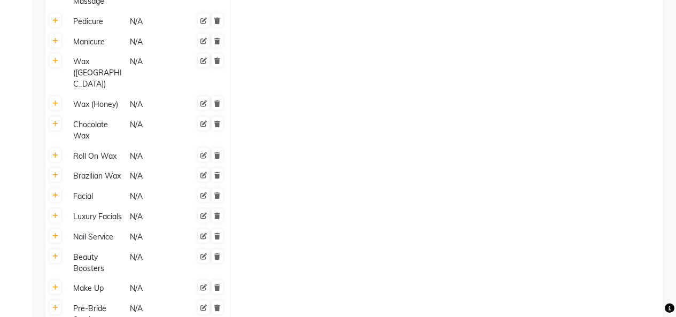
scroll to position [4576, 0]
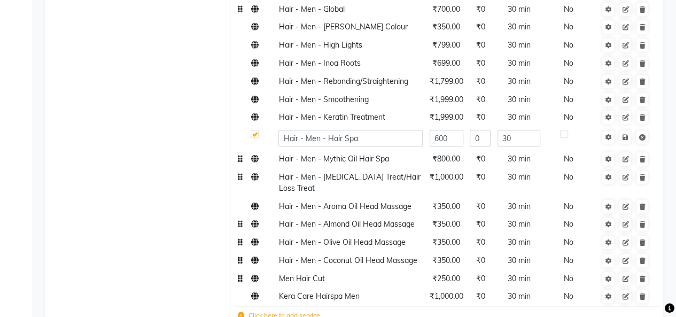
click at [494, 234] on td "₹0" at bounding box center [481, 243] width 28 height 18
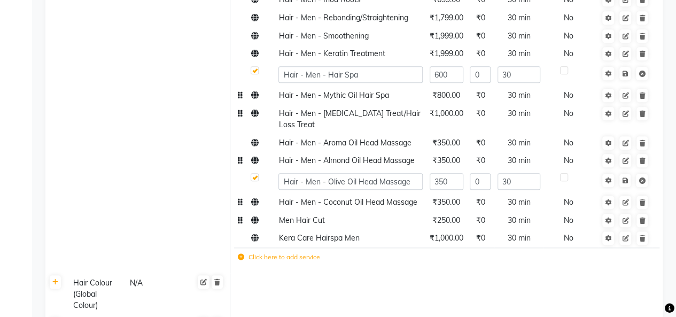
scroll to position [4579, 0]
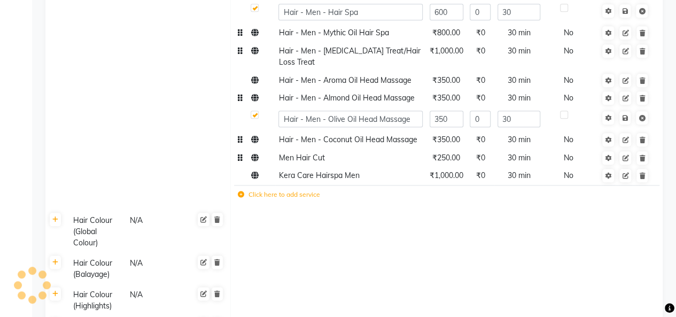
click at [254, 190] on label "Click here to add service" at bounding box center [279, 195] width 82 height 10
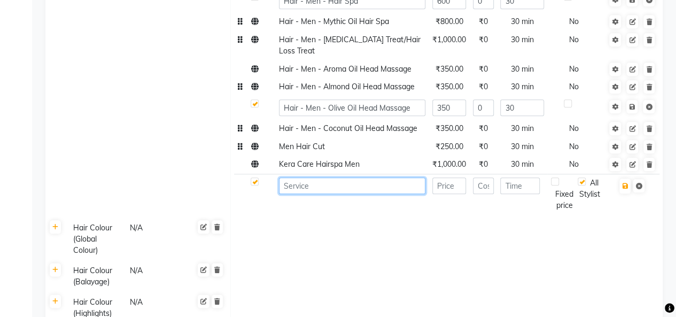
click at [319, 177] on input at bounding box center [352, 185] width 146 height 17
click at [290, 177] on input "mustach" at bounding box center [352, 185] width 146 height 17
click at [294, 177] on input "Mustach" at bounding box center [352, 185] width 146 height 17
type input "Mustach"
click at [514, 176] on td at bounding box center [522, 194] width 50 height 41
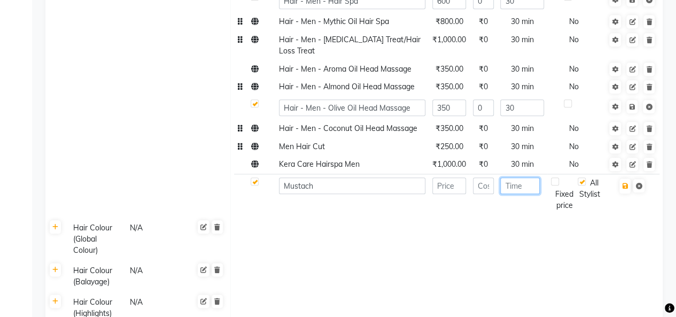
click at [516, 177] on input "number" at bounding box center [520, 185] width 40 height 17
type input "20"
click at [452, 177] on input "number" at bounding box center [449, 185] width 34 height 17
type input "3"
type input "150"
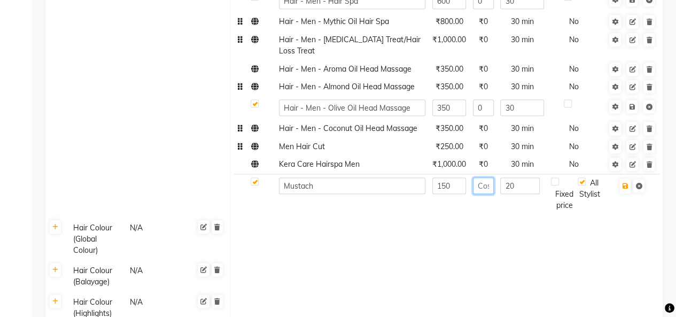
click at [480, 177] on input "number" at bounding box center [483, 185] width 21 height 17
type input "0"
click at [626, 183] on icon "button" at bounding box center [625, 186] width 6 height 6
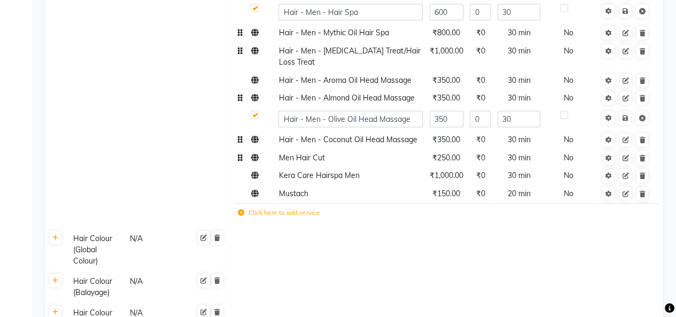
scroll to position [5210, 0]
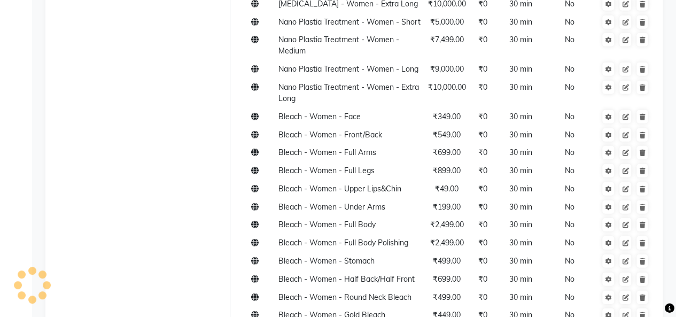
scroll to position [1394, 0]
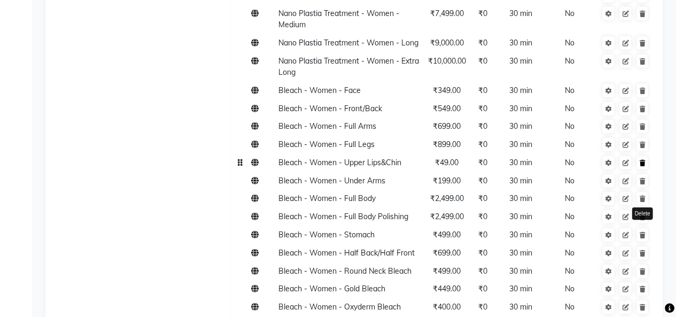
click at [644, 164] on icon at bounding box center [642, 163] width 6 height 6
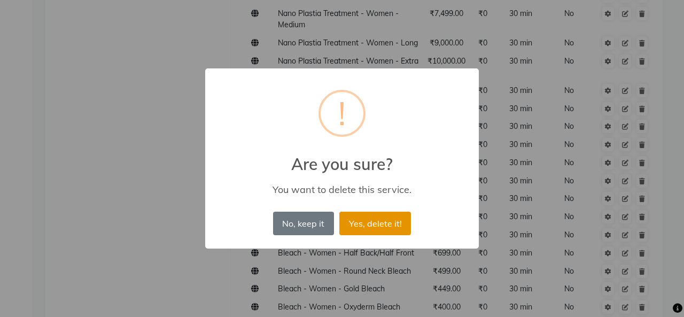
click at [380, 226] on button "Yes, delete it!" at bounding box center [375, 224] width 72 height 24
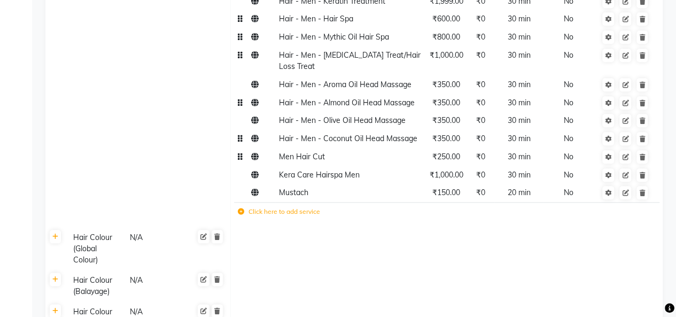
scroll to position [4560, 0]
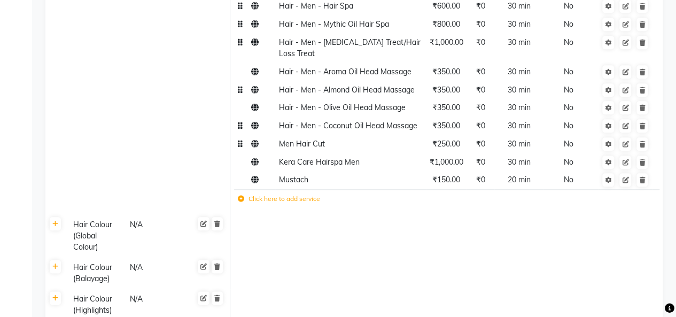
click at [263, 194] on label "Click here to add service" at bounding box center [279, 199] width 82 height 10
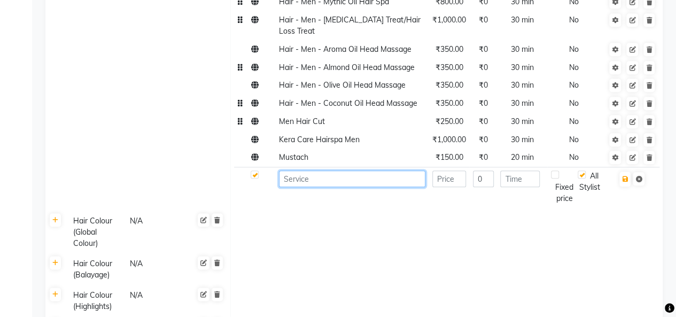
click at [323, 170] on input at bounding box center [352, 178] width 146 height 17
type input "L"
type input "l"
type input "Lower lip"
click at [444, 170] on input "number" at bounding box center [449, 178] width 34 height 17
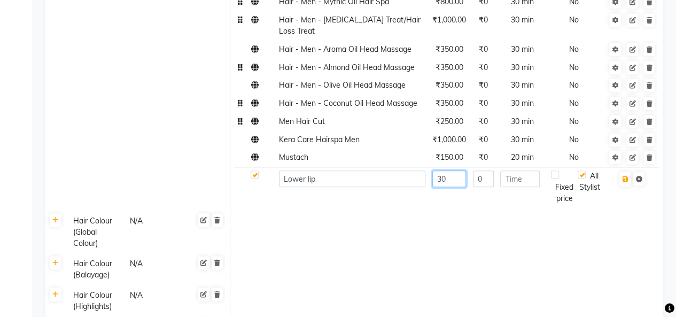
type input "30"
click at [521, 170] on input "number" at bounding box center [520, 178] width 40 height 17
type input "20"
click at [626, 176] on icon "button" at bounding box center [625, 179] width 6 height 6
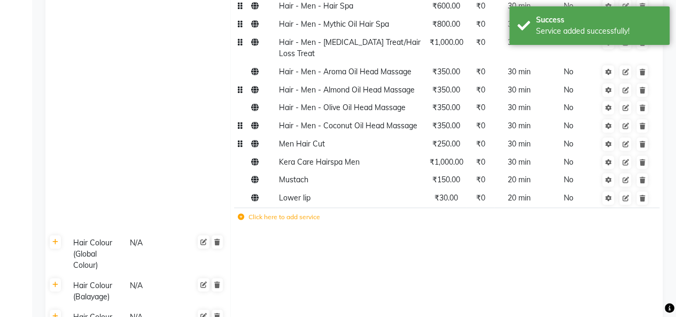
click at [515, 189] on td "20 min" at bounding box center [519, 198] width 50 height 18
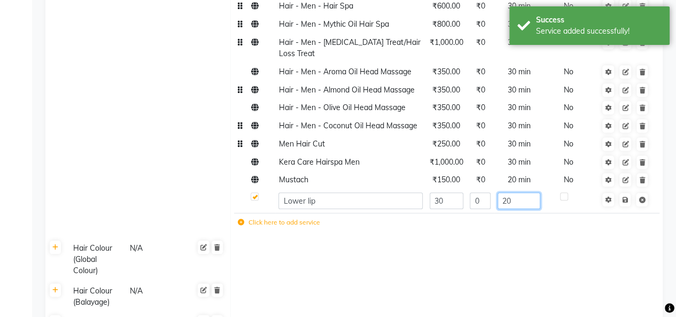
click at [520, 192] on input "20" at bounding box center [519, 200] width 43 height 17
type input "2"
type input "5"
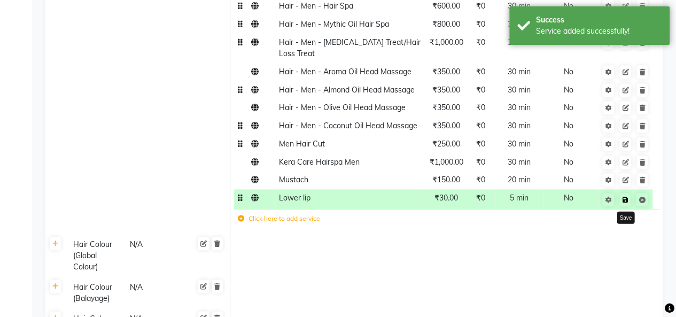
click at [627, 197] on icon at bounding box center [625, 200] width 6 height 6
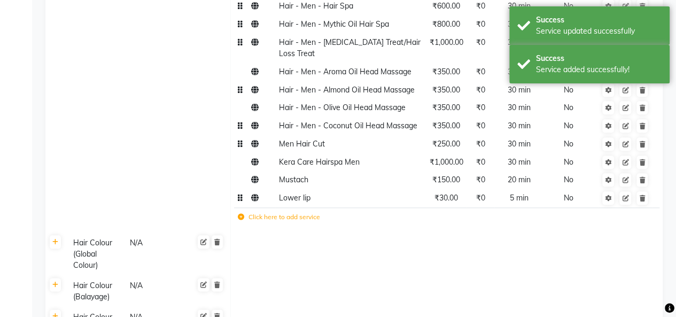
click at [382, 233] on td at bounding box center [447, 254] width 432 height 43
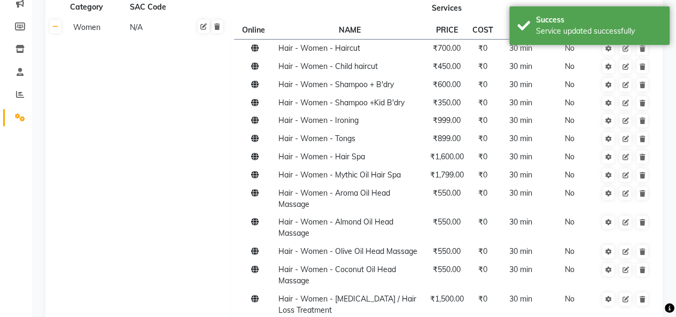
scroll to position [0, 0]
